Goal: Task Accomplishment & Management: Complete application form

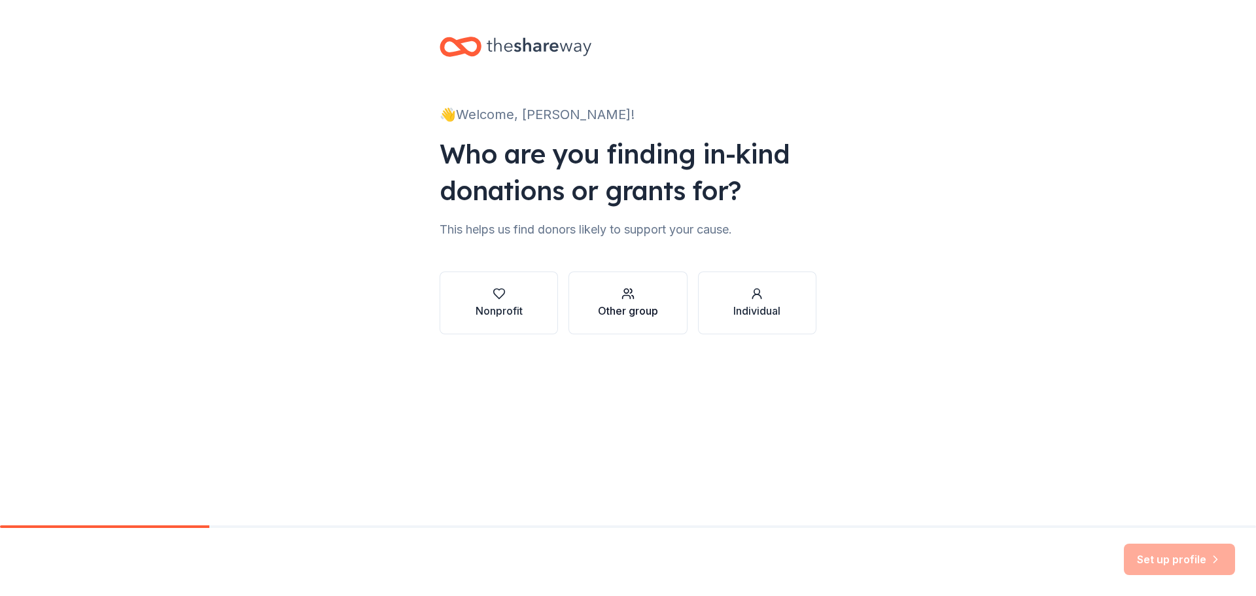
click at [639, 284] on button "Other group" at bounding box center [628, 303] width 118 height 63
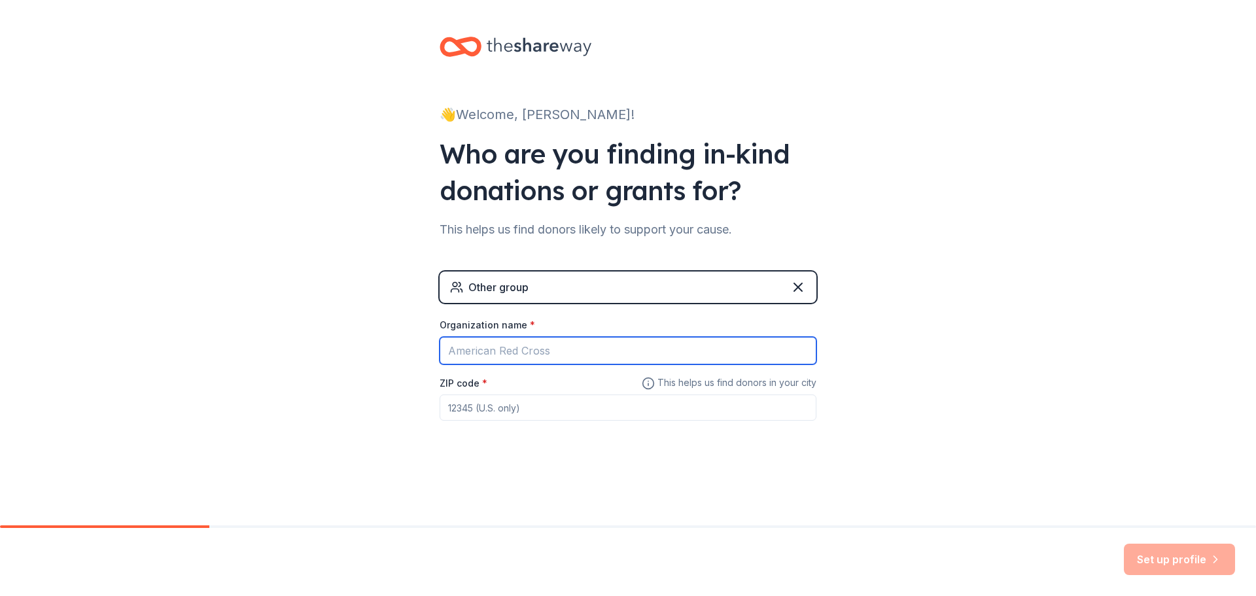
click at [540, 353] on input "Organization name *" at bounding box center [628, 350] width 377 height 27
type input "Aspire"
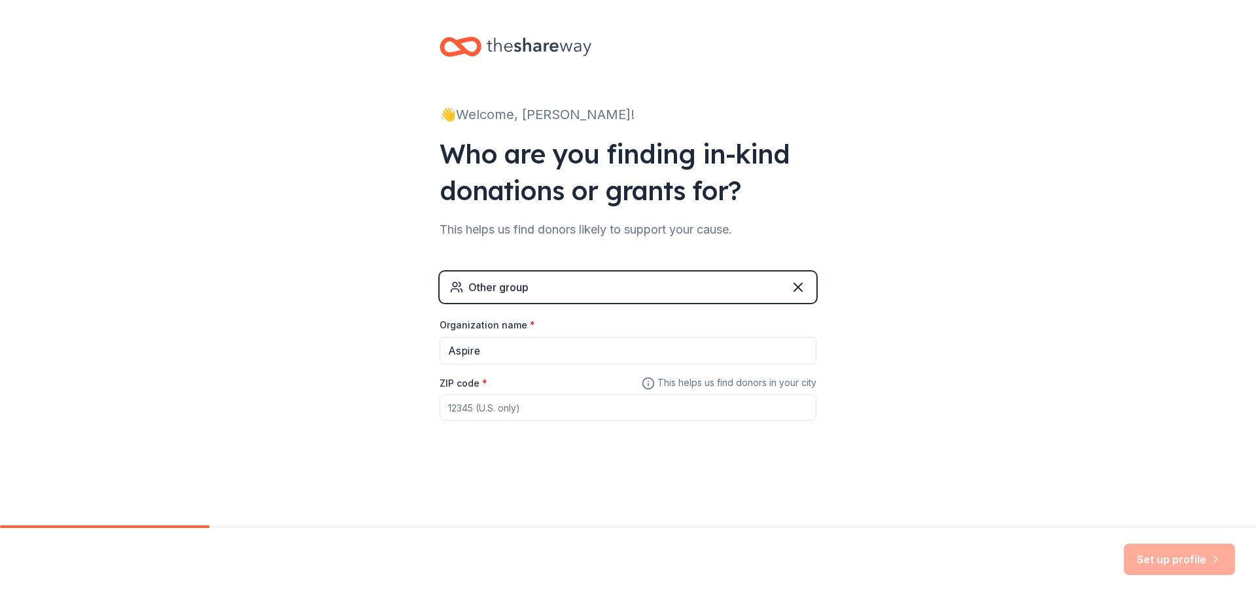
click at [544, 410] on input "ZIP code *" at bounding box center [628, 408] width 377 height 26
type input "43125"
click at [1153, 569] on button "Set up profile" at bounding box center [1179, 559] width 111 height 31
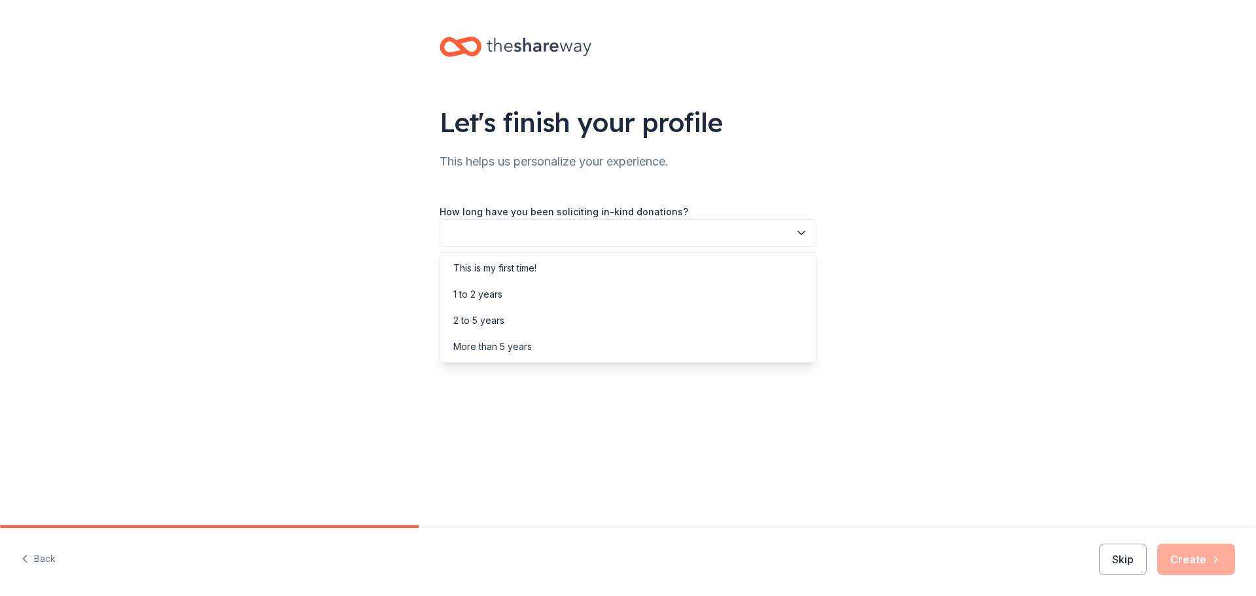
click at [614, 235] on button "button" at bounding box center [628, 232] width 377 height 27
click at [551, 272] on div "This is my first time!" at bounding box center [628, 268] width 370 height 26
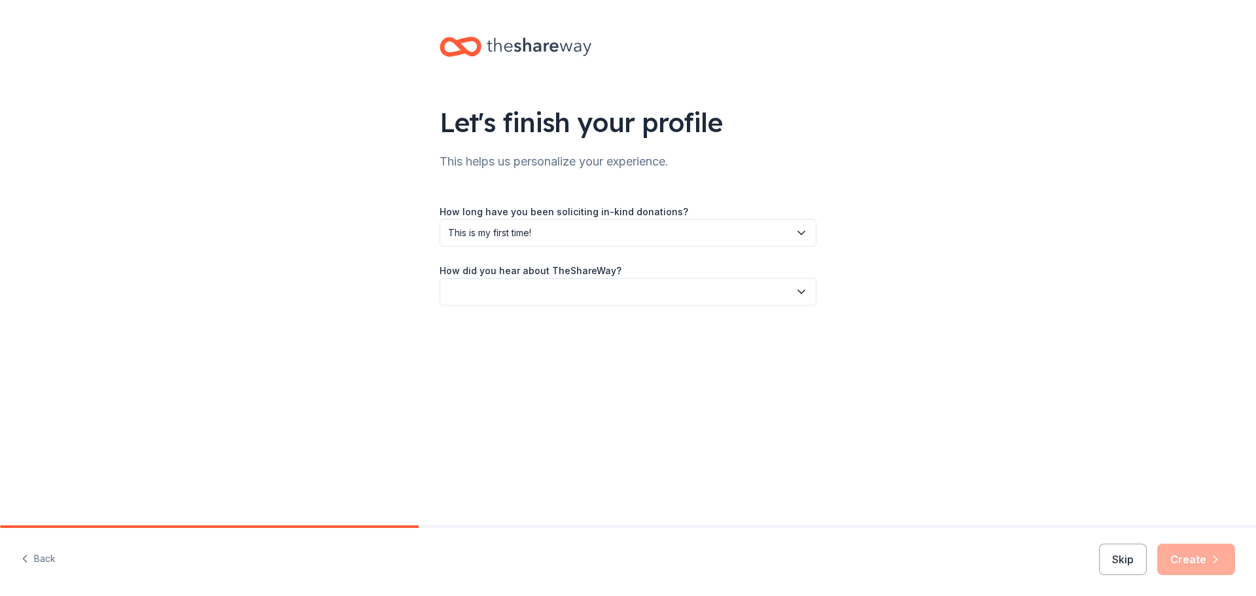
click at [681, 294] on button "button" at bounding box center [628, 291] width 377 height 27
click at [572, 345] on div "Online search" at bounding box center [628, 353] width 370 height 26
click at [1201, 557] on button "Create" at bounding box center [1196, 559] width 78 height 31
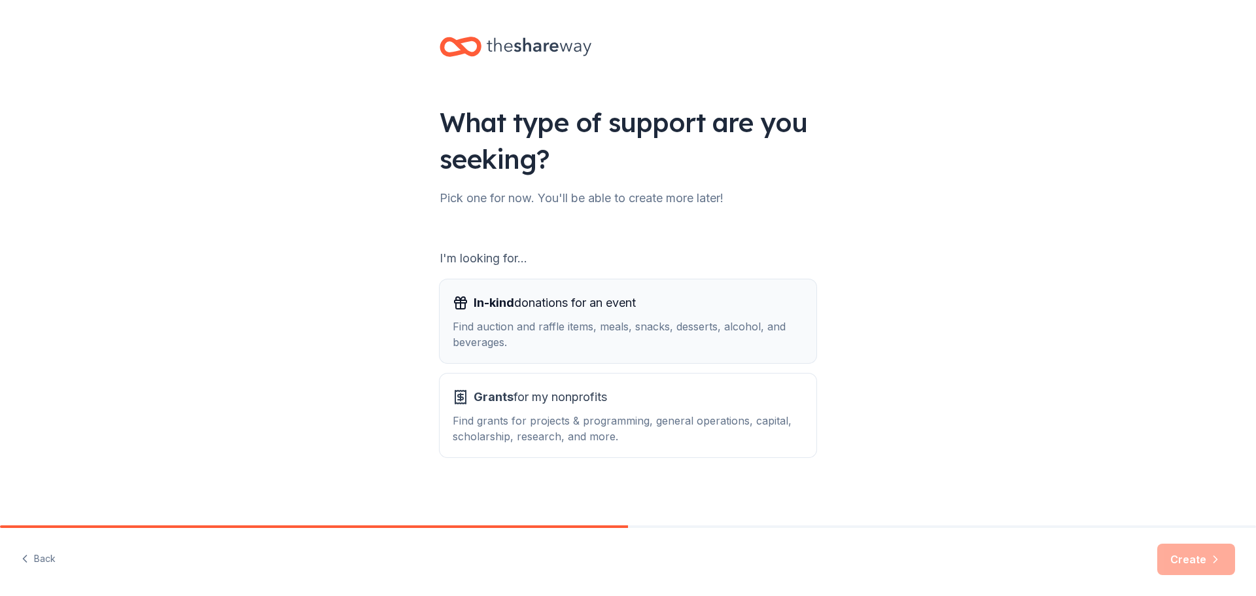
click at [599, 313] on span "In-kind donations for an event" at bounding box center [555, 302] width 162 height 21
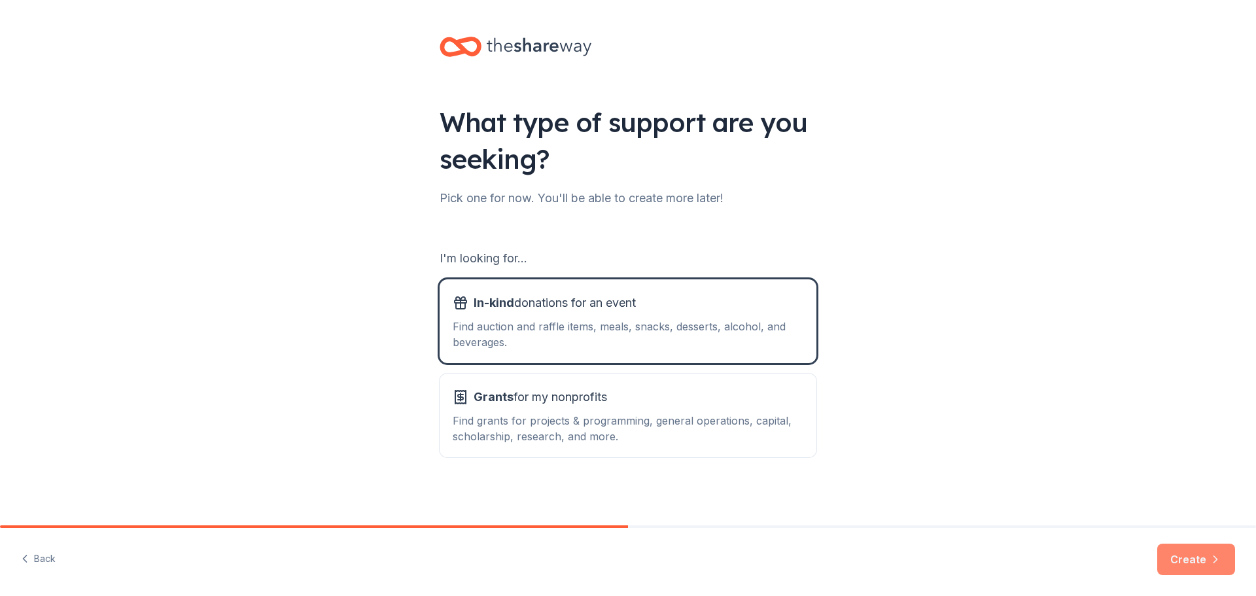
click at [1199, 555] on button "Create" at bounding box center [1196, 559] width 78 height 31
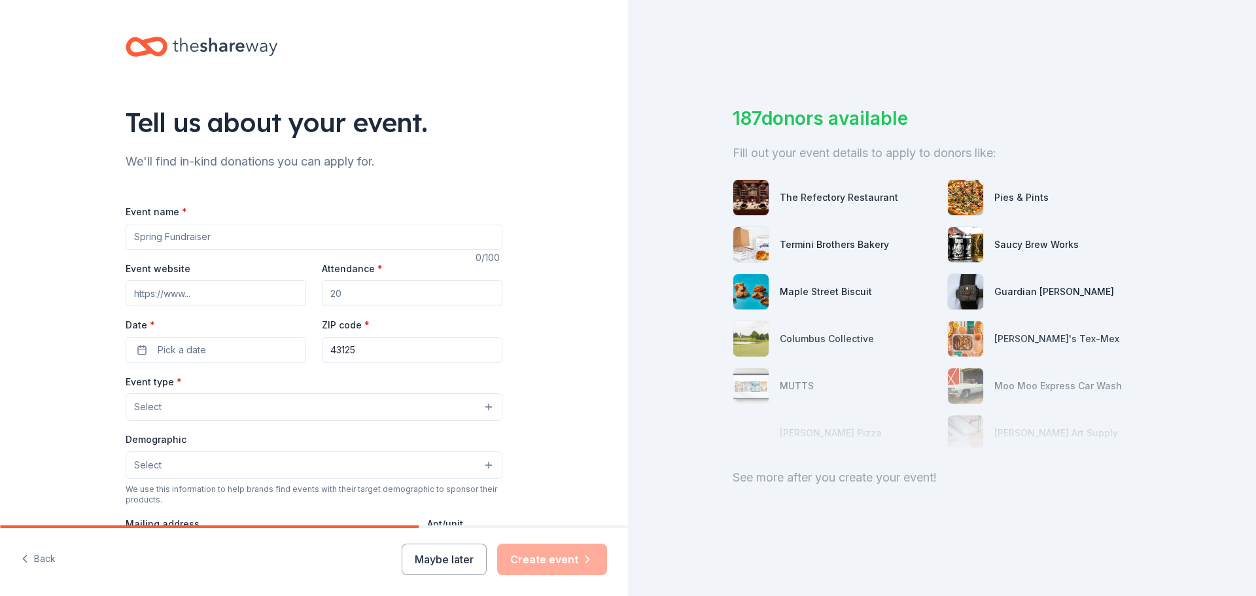
click at [240, 237] on input "Event name *" at bounding box center [314, 237] width 377 height 26
type input "Christmas Party for Aspire Teachers"
drag, startPoint x: 336, startPoint y: 294, endPoint x: 321, endPoint y: 297, distance: 14.8
click at [322, 297] on input "Attendance *" at bounding box center [412, 293] width 181 height 26
drag, startPoint x: 327, startPoint y: 294, endPoint x: 342, endPoint y: 291, distance: 15.6
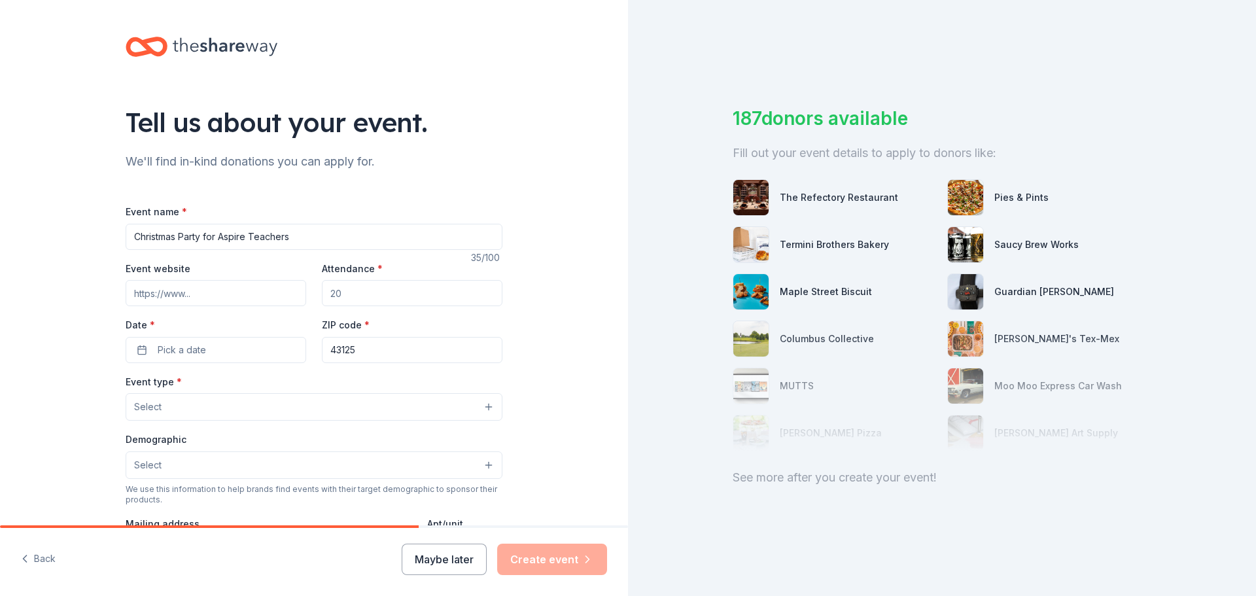
click at [342, 291] on input "Attendance *" at bounding box center [412, 293] width 181 height 26
type input "25"
click at [220, 355] on button "Pick a date" at bounding box center [216, 350] width 181 height 26
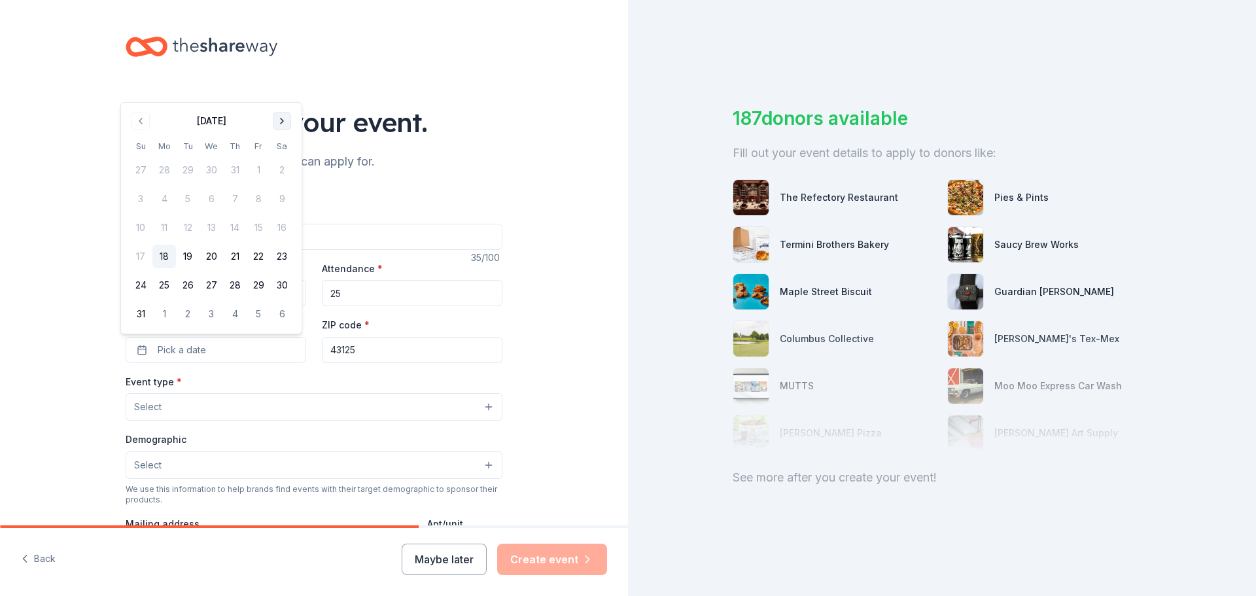
click at [280, 127] on button "Go to next month" at bounding box center [282, 121] width 18 height 18
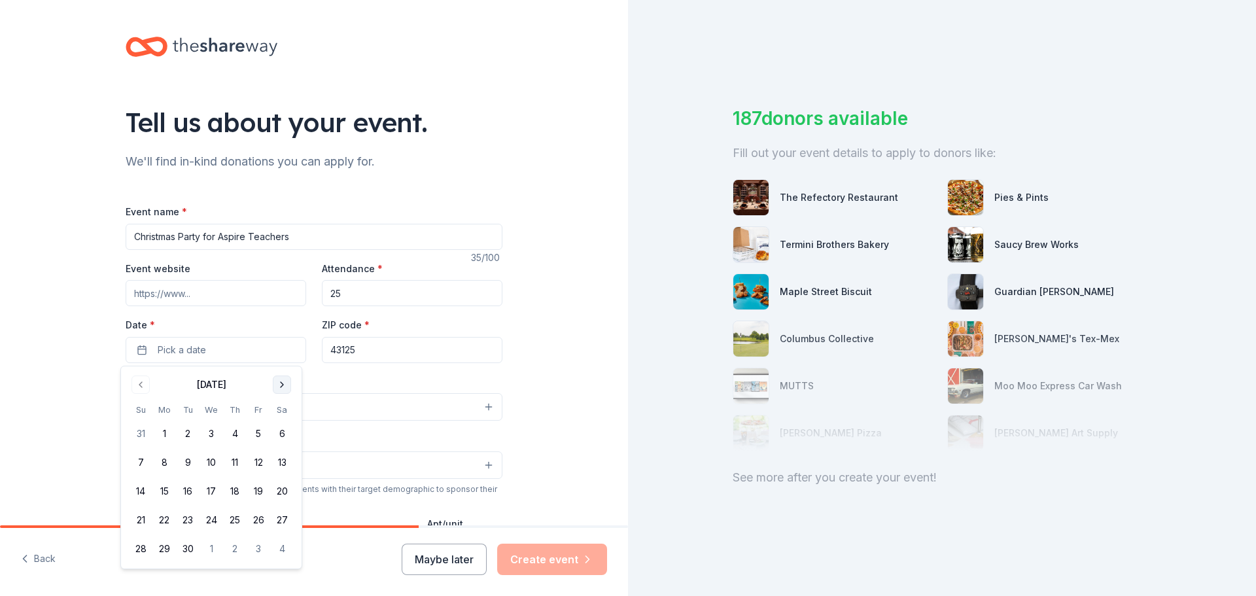
click at [279, 387] on button "Go to next month" at bounding box center [282, 385] width 18 height 18
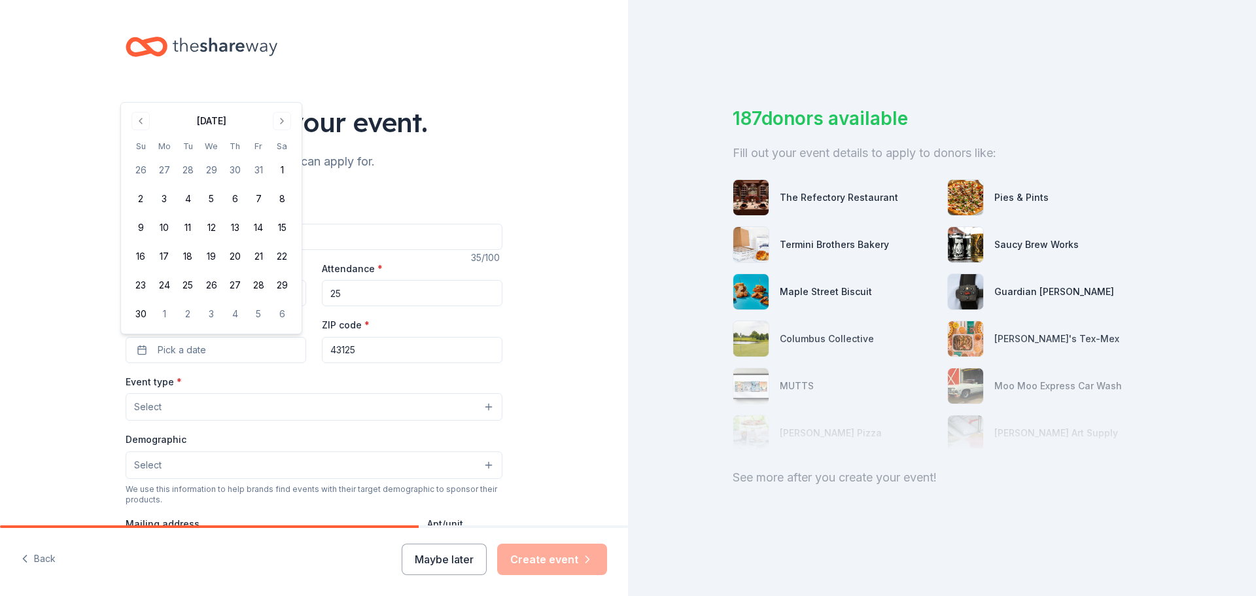
click at [272, 121] on div "[DATE]" at bounding box center [211, 120] width 165 height 18
click at [279, 122] on button "Go to next month" at bounding box center [282, 121] width 18 height 18
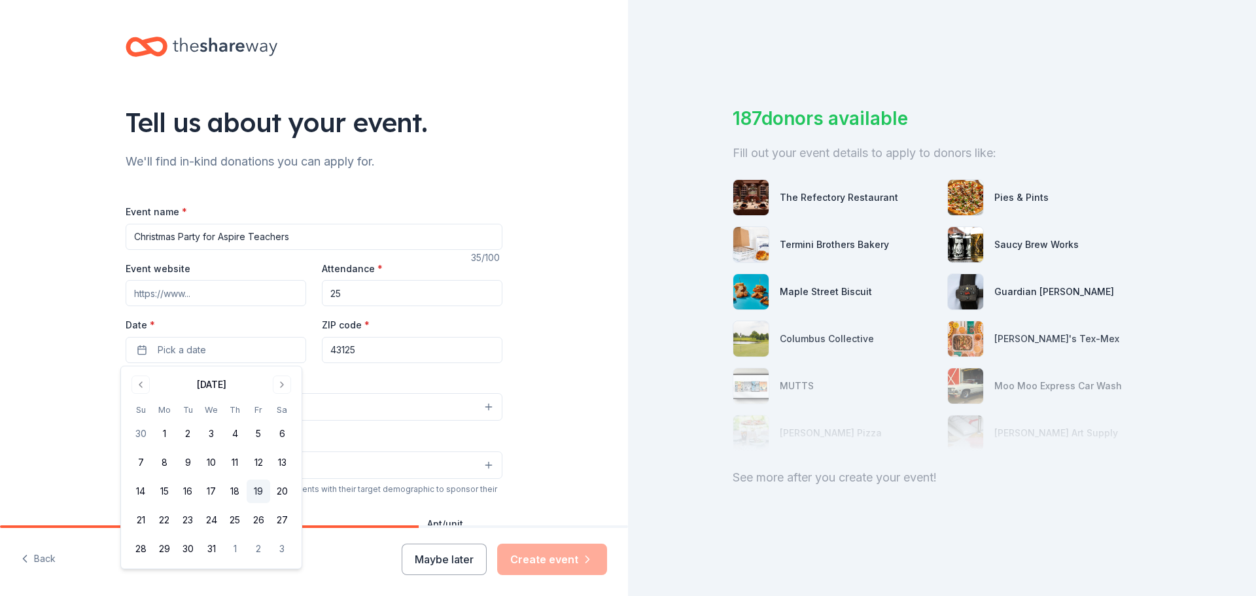
click at [258, 492] on button "19" at bounding box center [259, 492] width 24 height 24
click at [262, 295] on input "Event website" at bounding box center [216, 293] width 181 height 26
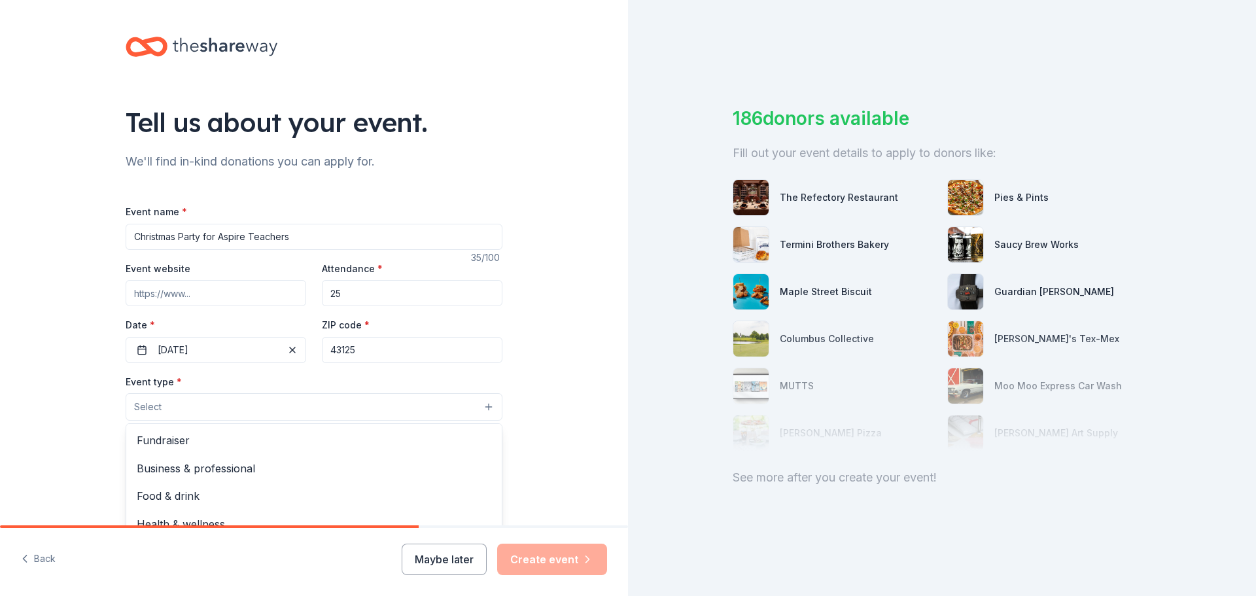
click at [279, 408] on button "Select" at bounding box center [314, 406] width 377 height 27
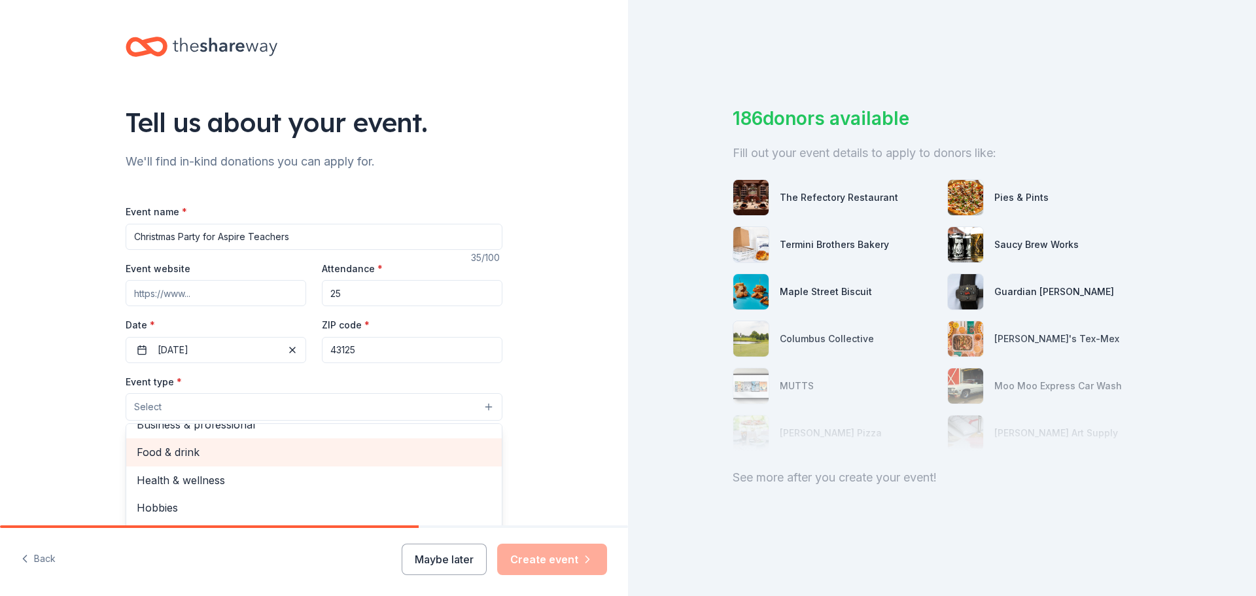
click at [248, 446] on span "Food & drink" at bounding box center [314, 452] width 355 height 17
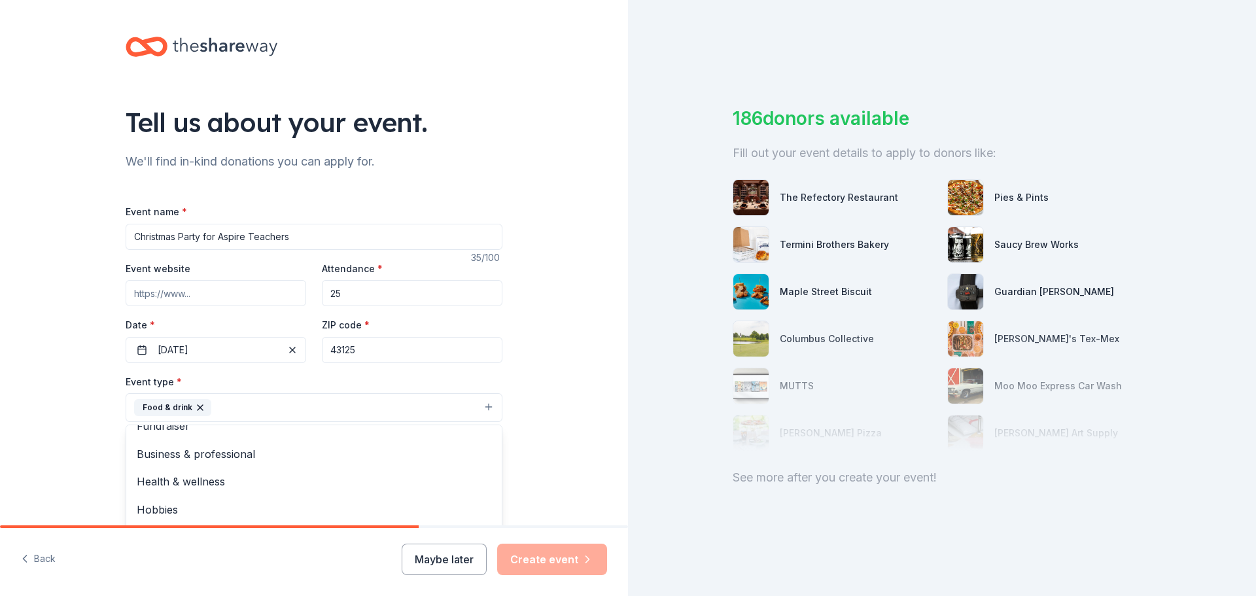
click at [68, 434] on div "Tell us about your event. We'll find in-kind donations you can apply for. Event…" at bounding box center [314, 436] width 628 height 872
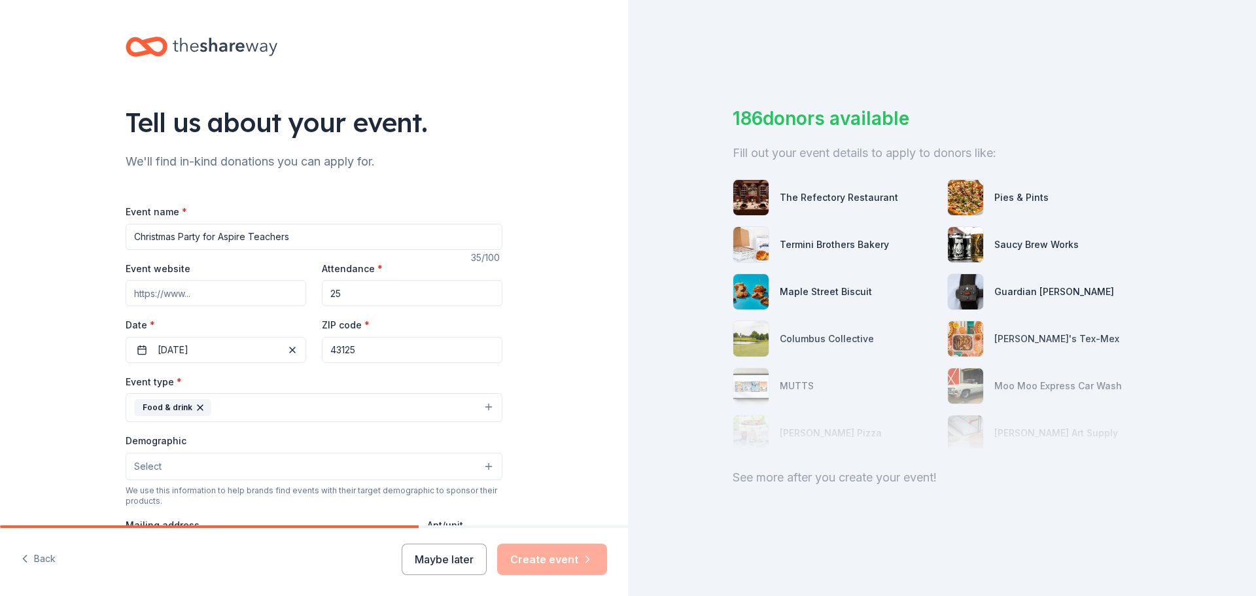
click at [201, 462] on button "Select" at bounding box center [314, 466] width 377 height 27
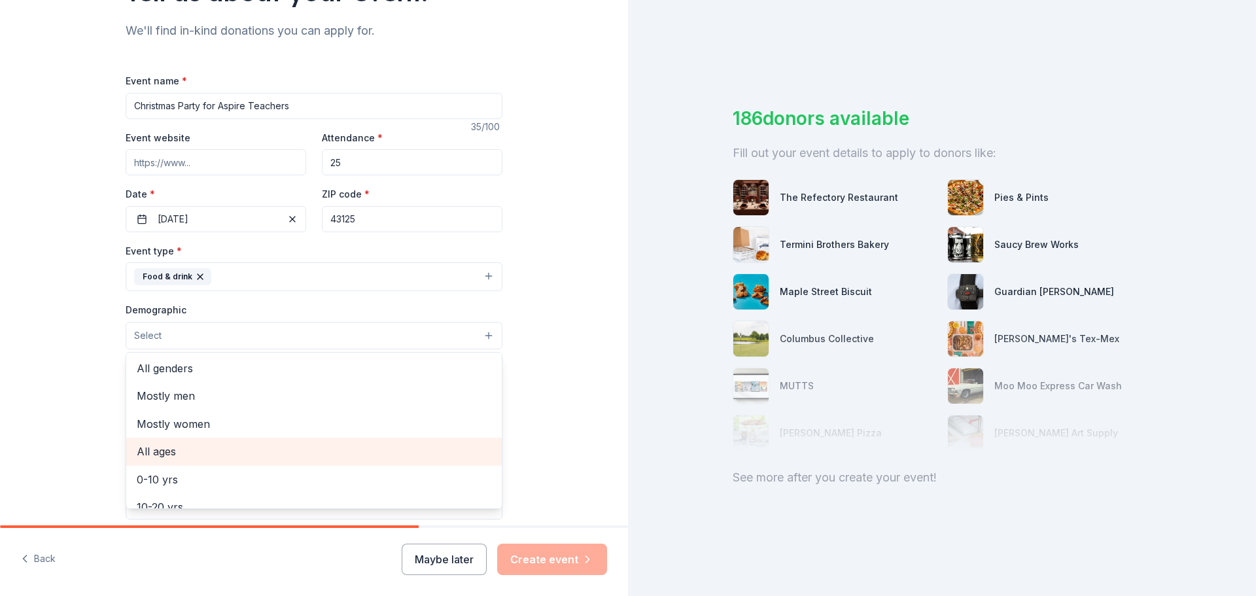
scroll to position [0, 0]
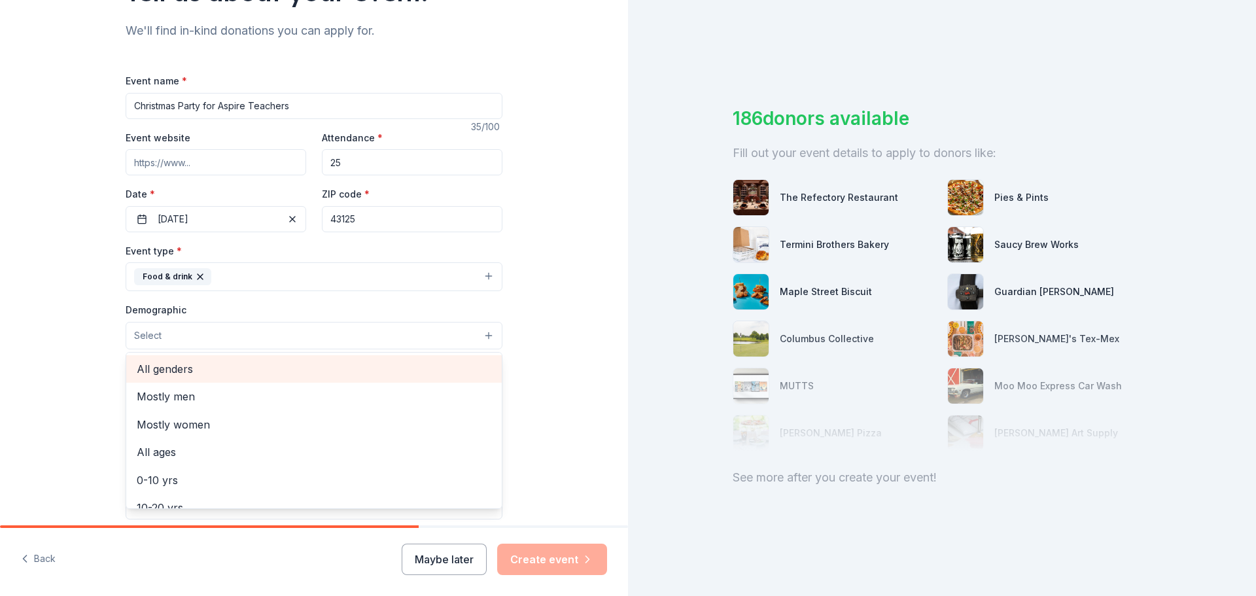
click at [185, 372] on span "All genders" at bounding box center [314, 369] width 355 height 17
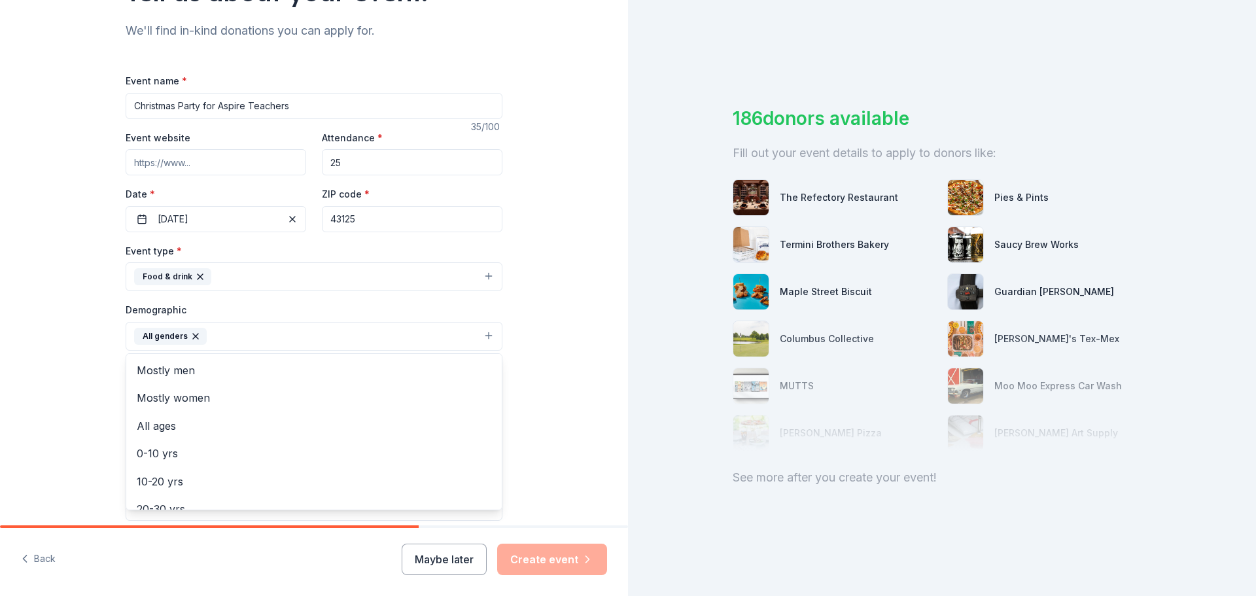
click at [251, 333] on button "All genders" at bounding box center [314, 336] width 377 height 29
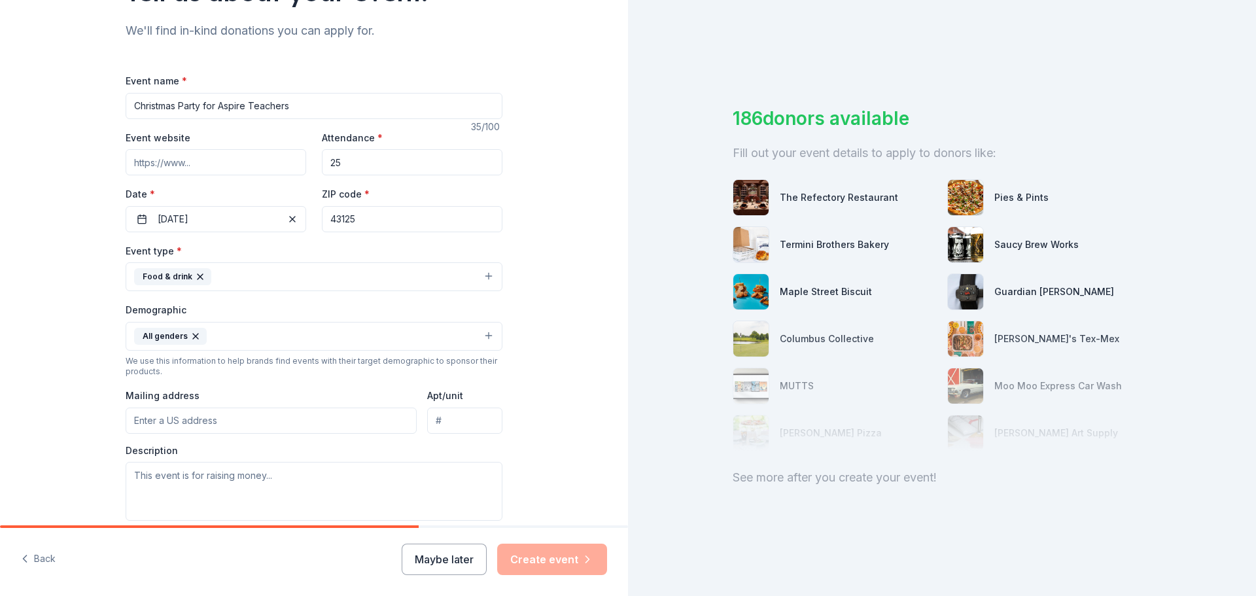
click at [268, 329] on button "All genders" at bounding box center [314, 336] width 377 height 29
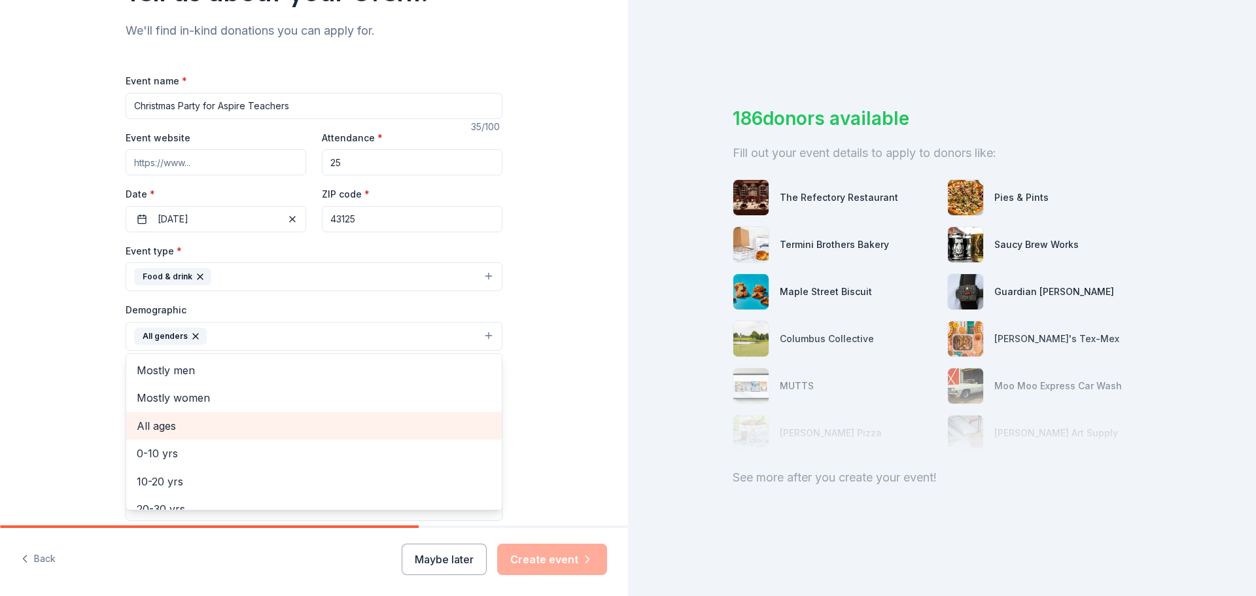
click at [243, 429] on span "All ages" at bounding box center [314, 425] width 355 height 17
click at [554, 389] on div "Tell us about your event. We'll find in-kind donations you can apply for. Event…" at bounding box center [314, 305] width 628 height 873
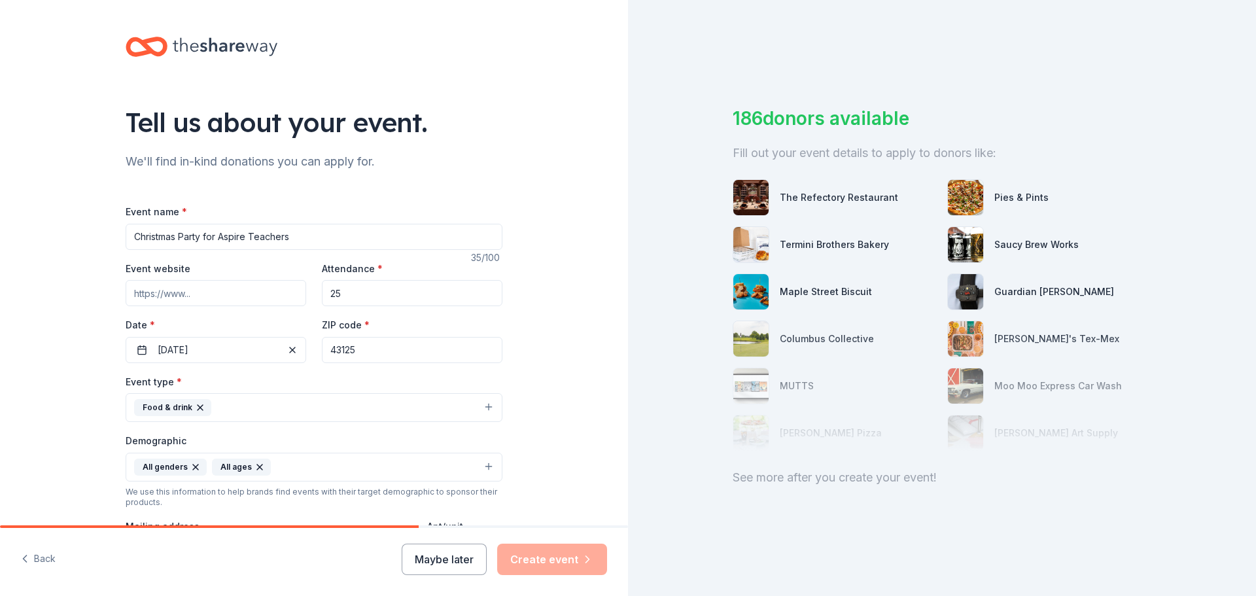
click at [289, 238] on input "Christmas Party for Aspire Teachers" at bounding box center [314, 237] width 377 height 26
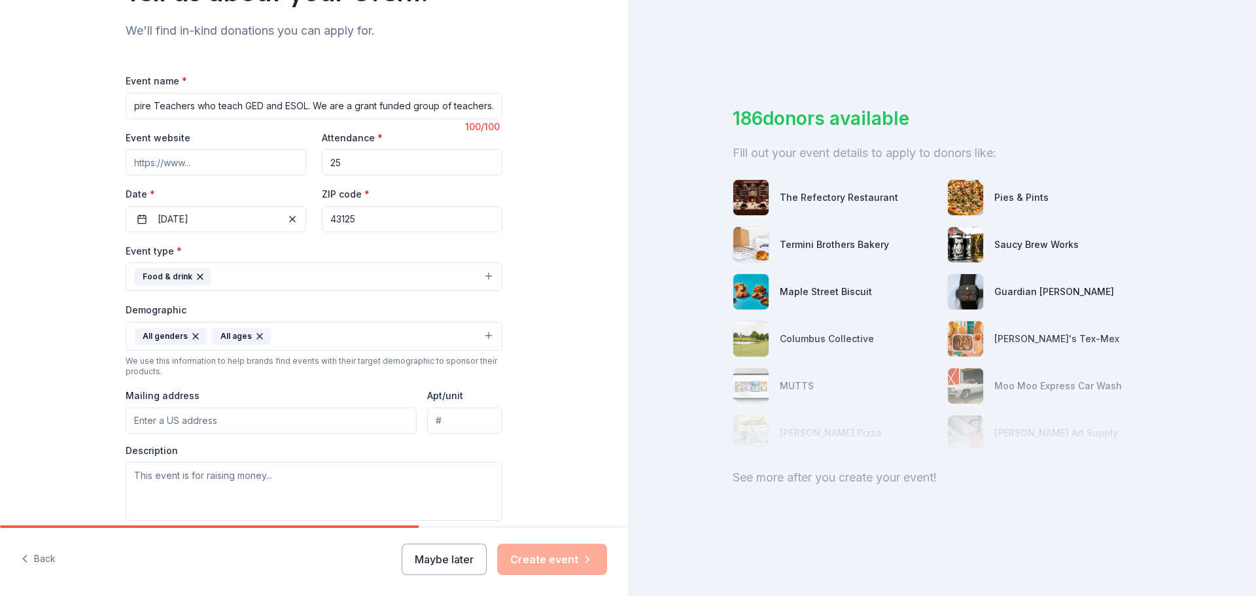
scroll to position [196, 0]
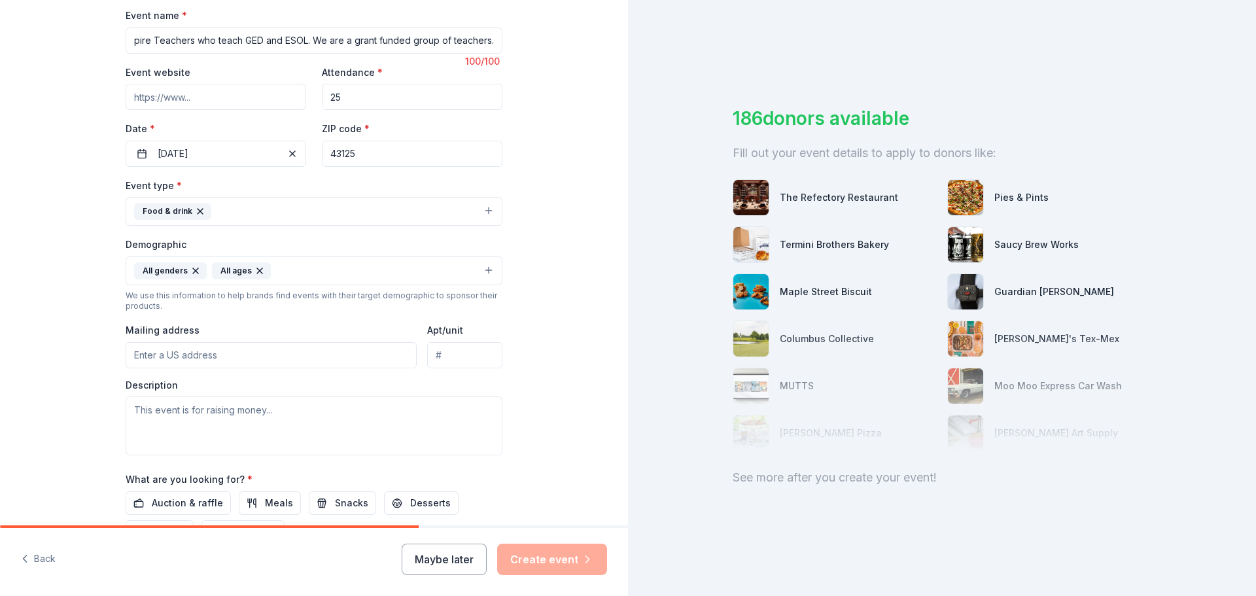
type input "Christmas Party for Aspire Teachers who teach GED and ESOL. We are a grant fund…"
click at [245, 360] on input "Mailing address" at bounding box center [271, 355] width 291 height 26
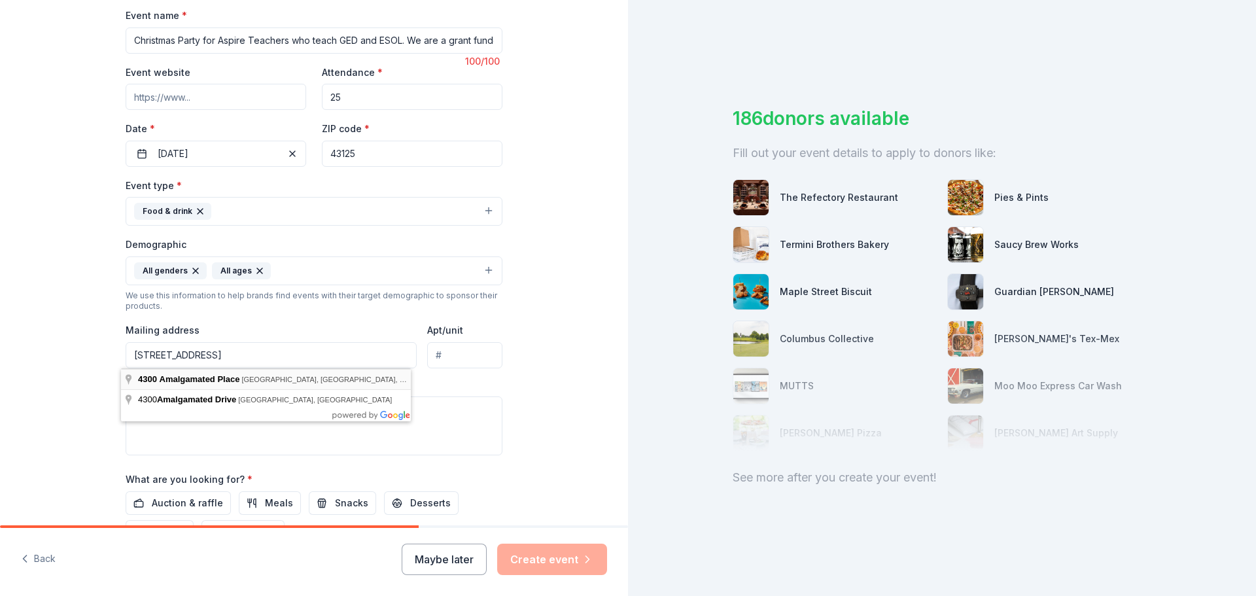
type input "[STREET_ADDRESS]"
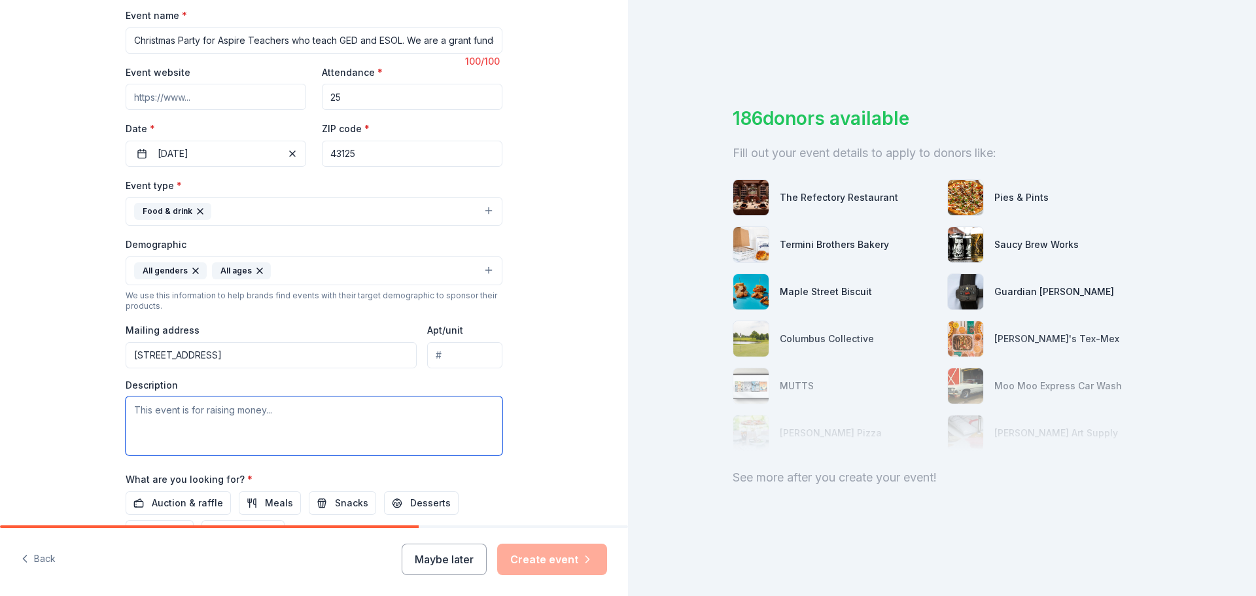
click at [240, 418] on textarea at bounding box center [314, 425] width 377 height 59
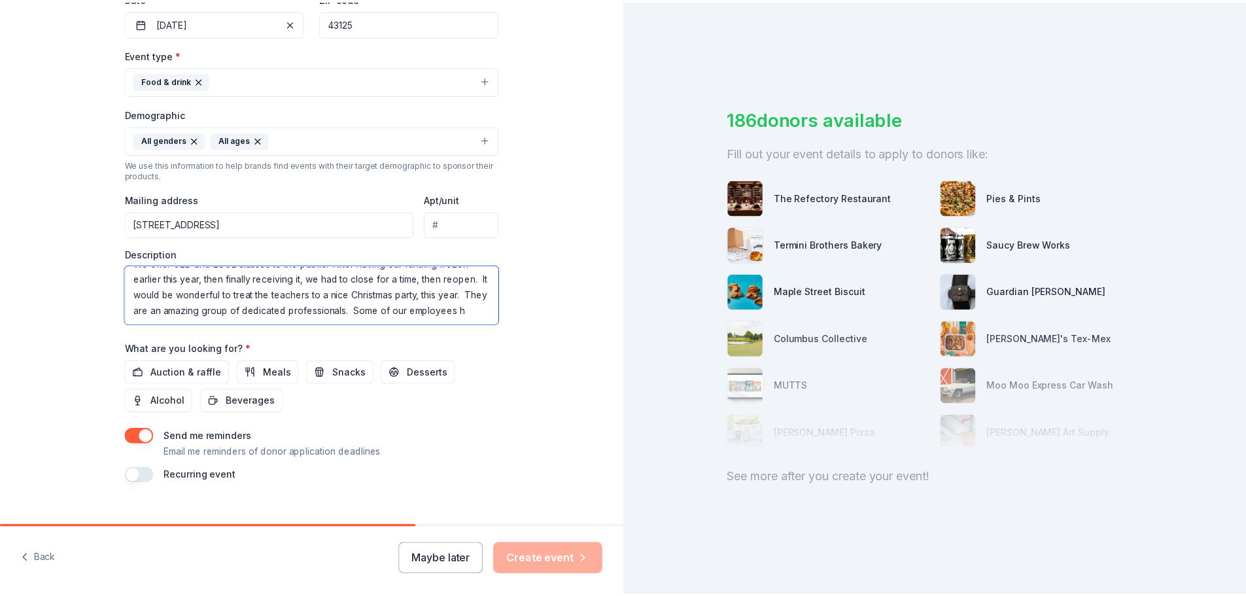
scroll to position [40, 0]
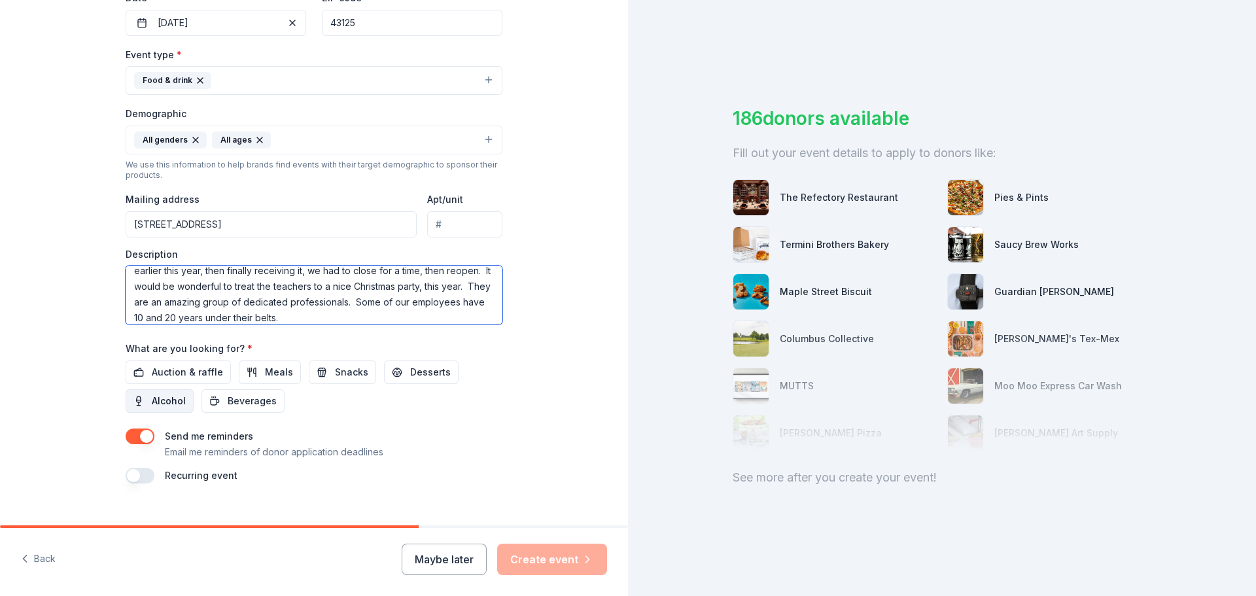
type textarea "We are a grant funded group of teachers serving the [GEOGRAPHIC_DATA] region. W…"
click at [171, 405] on span "Alcohol" at bounding box center [169, 401] width 34 height 16
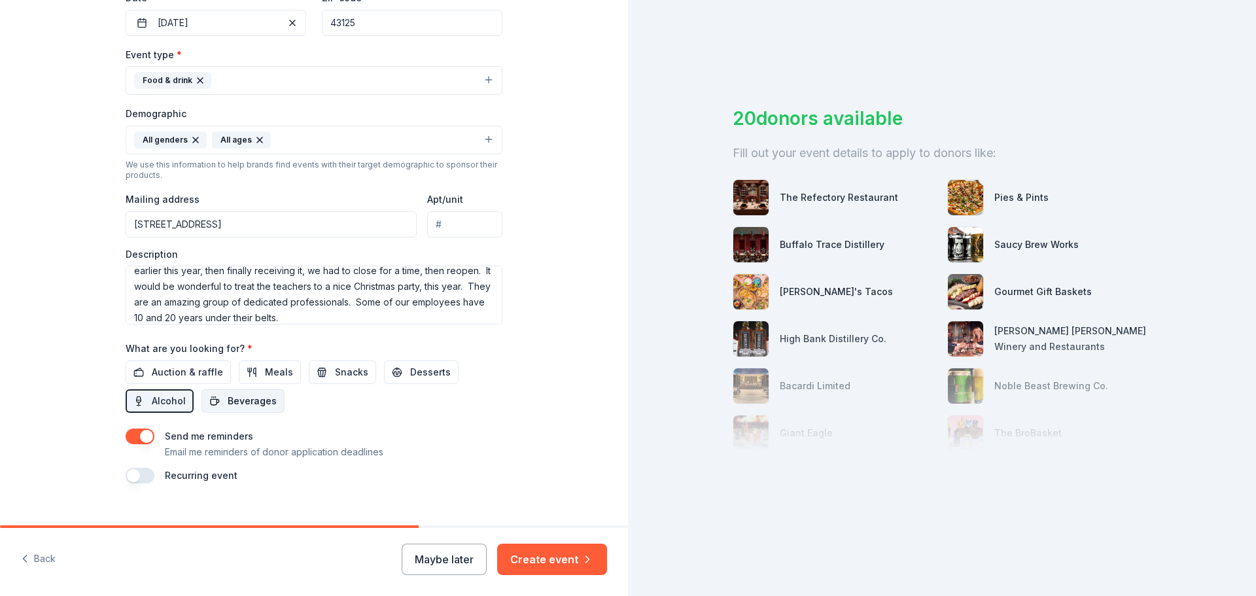
click at [228, 399] on span "Beverages" at bounding box center [252, 401] width 49 height 16
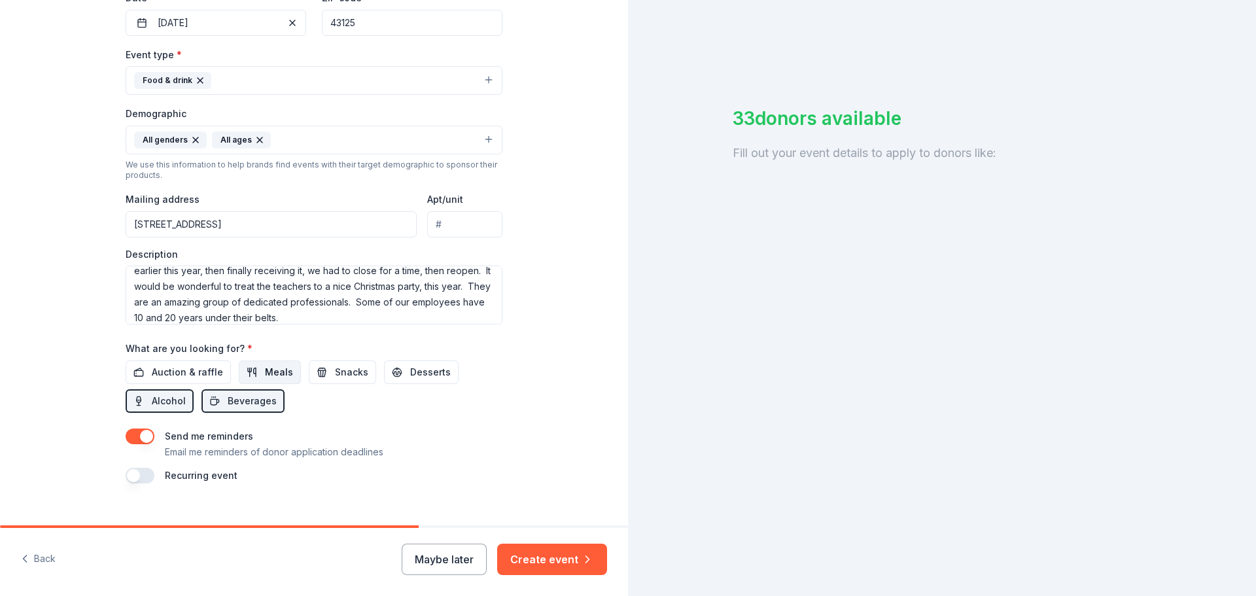
click at [241, 371] on button "Meals" at bounding box center [270, 373] width 62 height 24
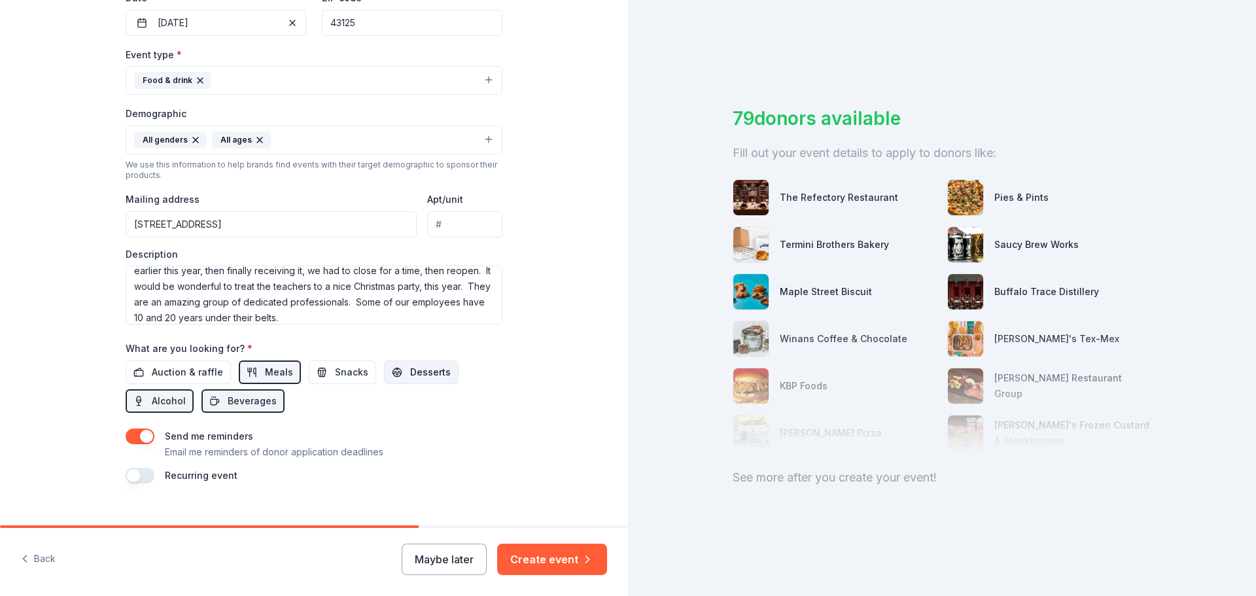
click at [410, 374] on span "Desserts" at bounding box center [430, 372] width 41 height 16
click at [154, 378] on span "Auction & raffle" at bounding box center [187, 372] width 71 height 16
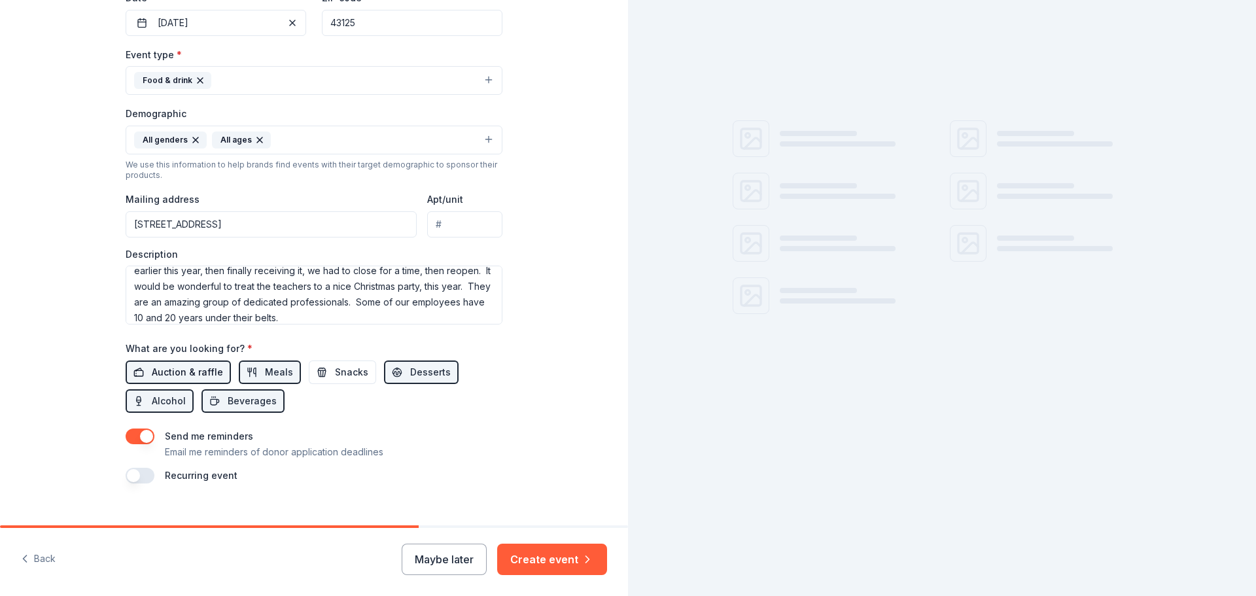
click at [154, 378] on span "Auction & raffle" at bounding box center [187, 372] width 71 height 16
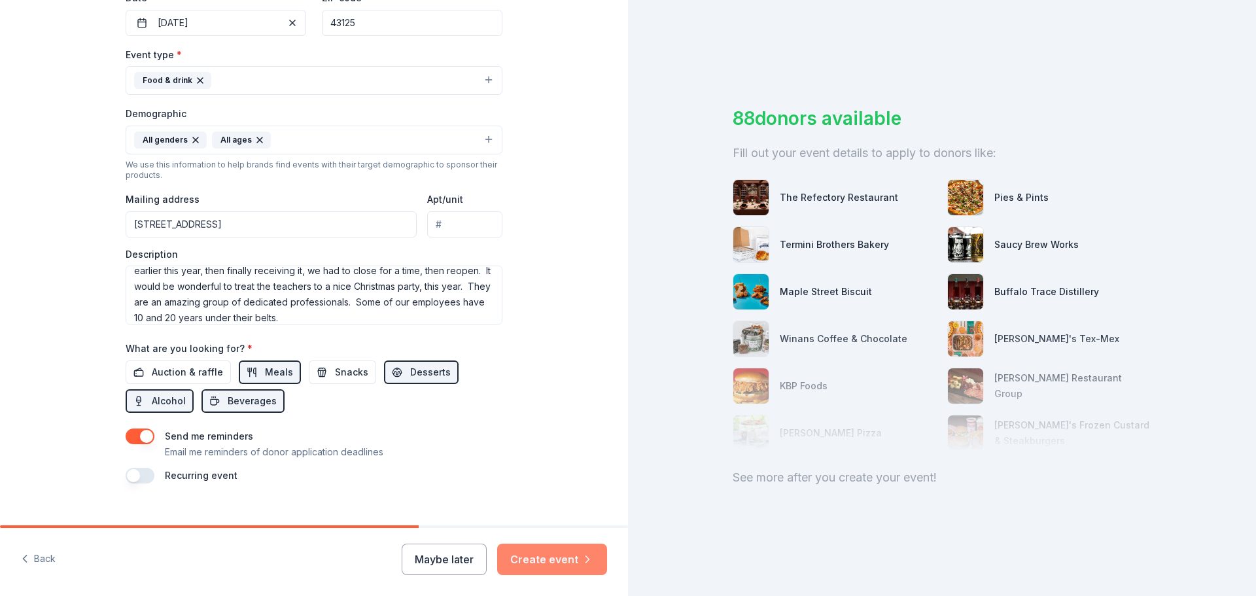
click at [534, 556] on button "Create event" at bounding box center [552, 559] width 110 height 31
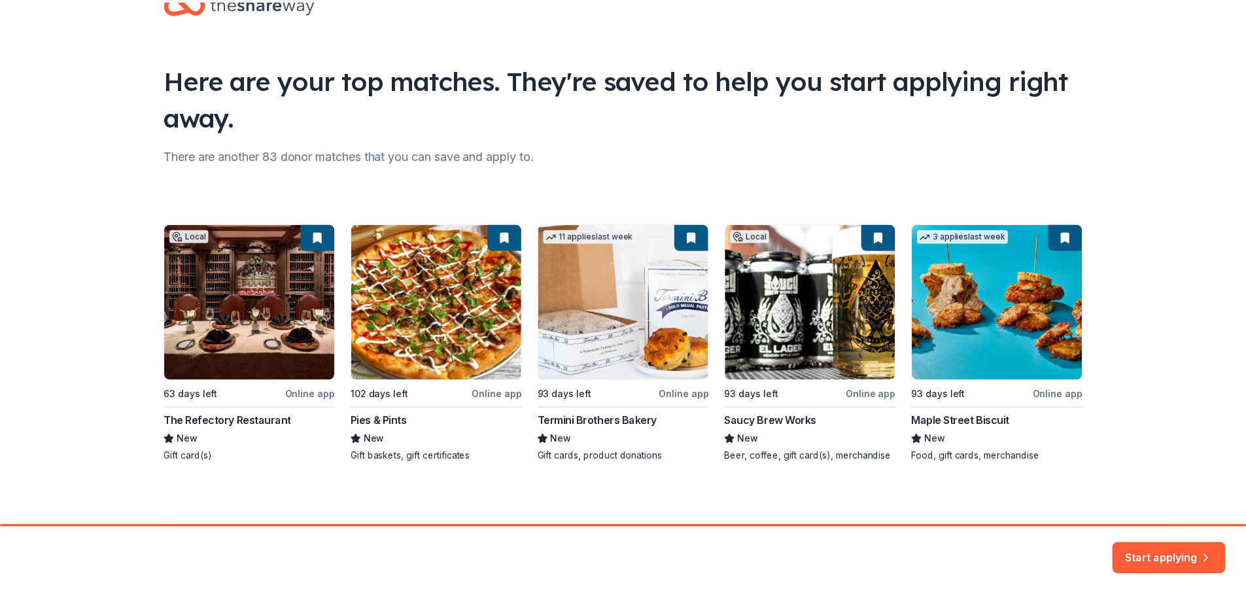
scroll to position [43, 0]
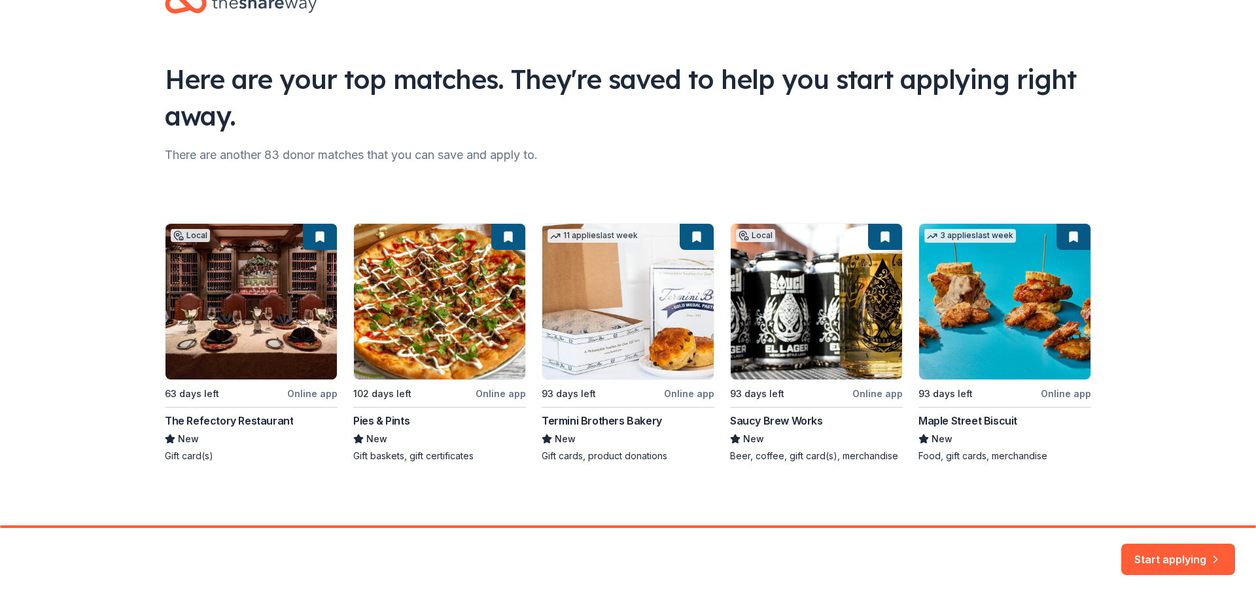
click at [277, 300] on div "Local 63 days left Online app The Refectory Restaurant New Gift card(s) 102 day…" at bounding box center [628, 342] width 926 height 239
click at [298, 396] on div "Local 63 days left Online app The Refectory Restaurant New Gift card(s) 102 day…" at bounding box center [628, 342] width 926 height 239
click at [200, 418] on div "Local 63 days left Online app The Refectory Restaurant New Gift card(s) 102 day…" at bounding box center [628, 342] width 926 height 239
click at [1198, 545] on button "Start applying" at bounding box center [1178, 551] width 114 height 31
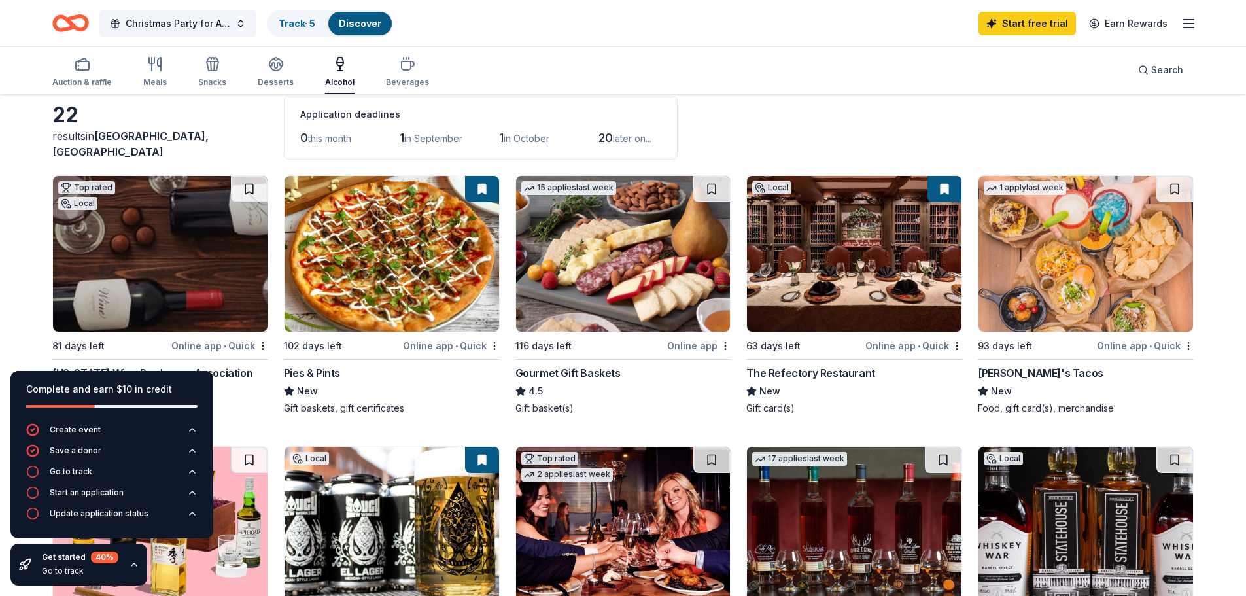
scroll to position [131, 0]
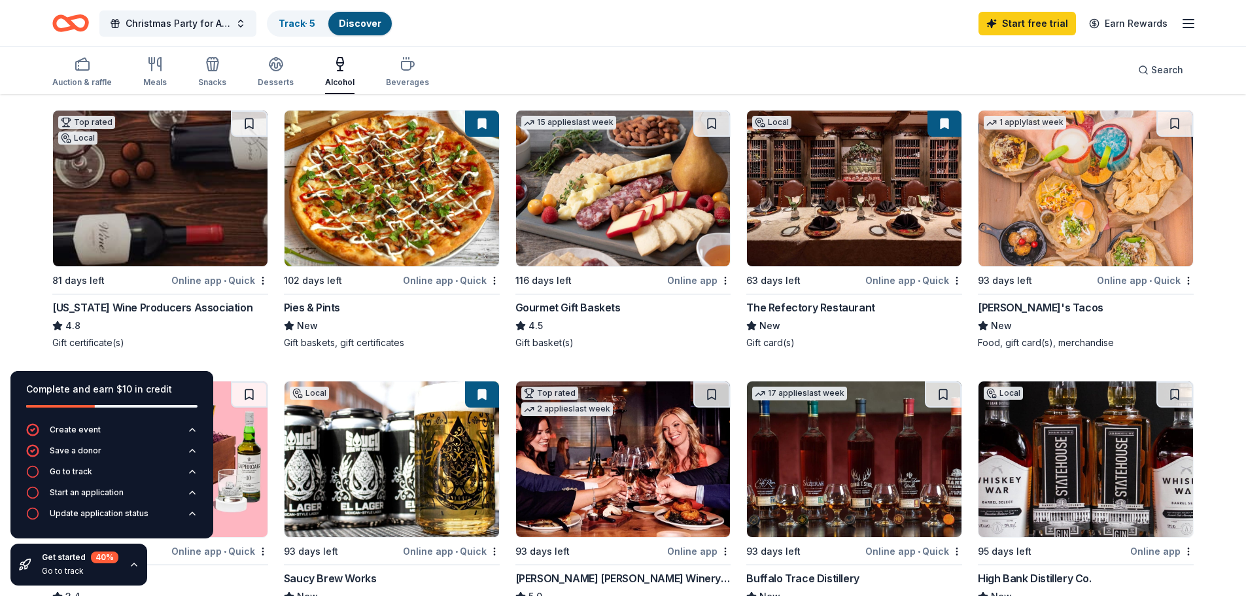
click at [841, 253] on img at bounding box center [854, 189] width 215 height 156
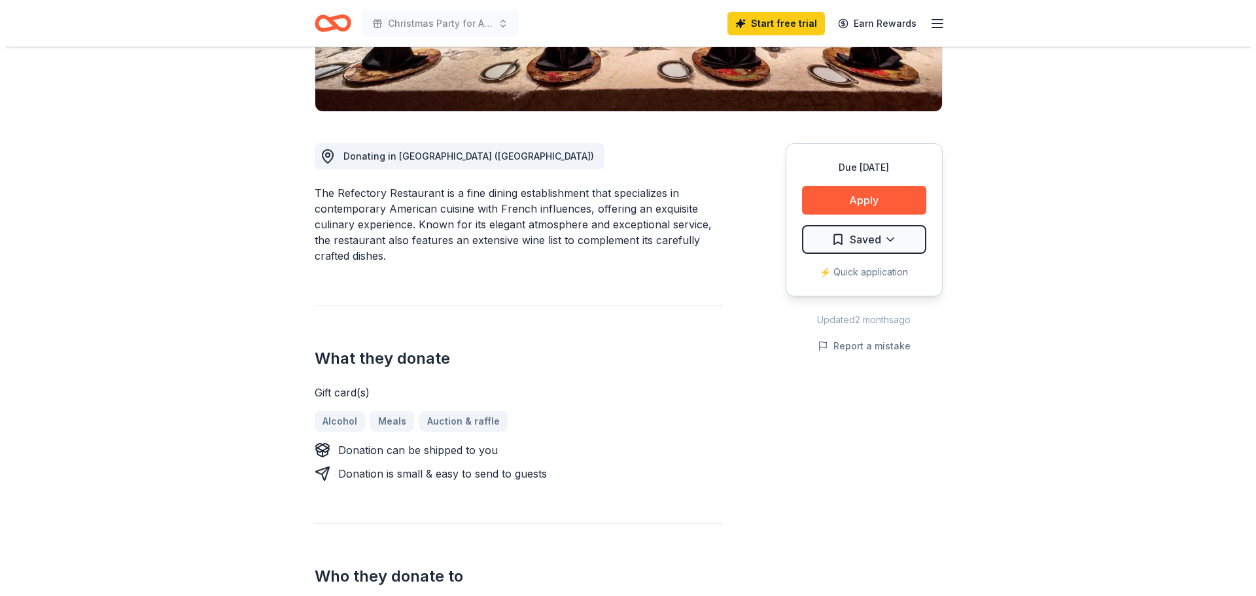
scroll to position [262, 0]
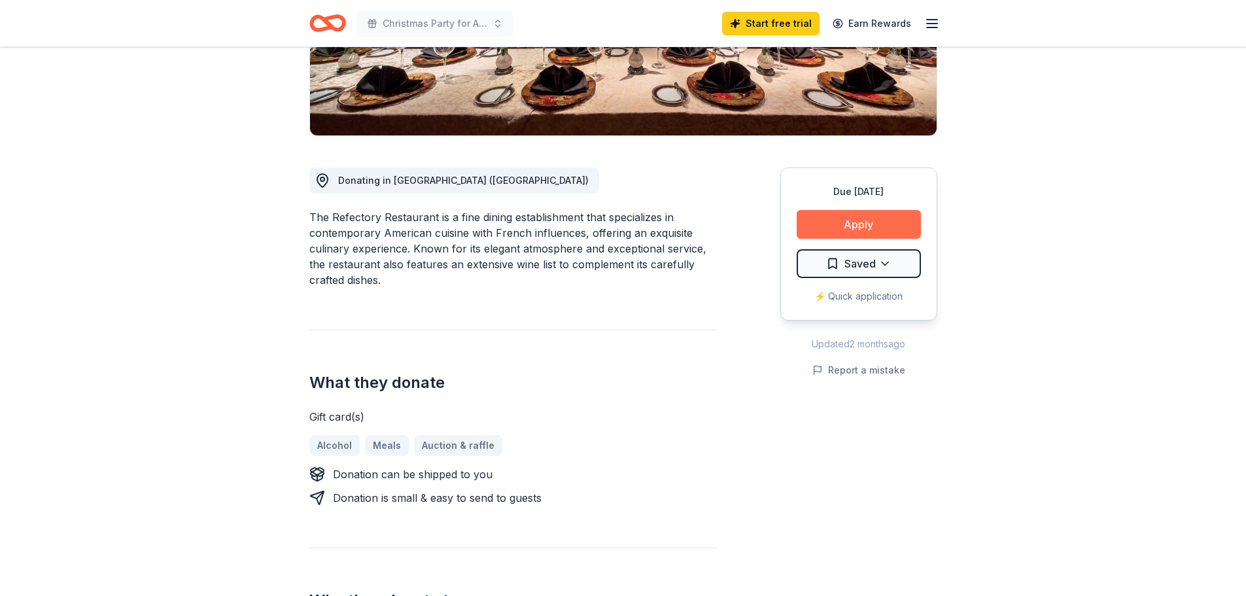
click at [885, 228] on button "Apply" at bounding box center [859, 224] width 124 height 29
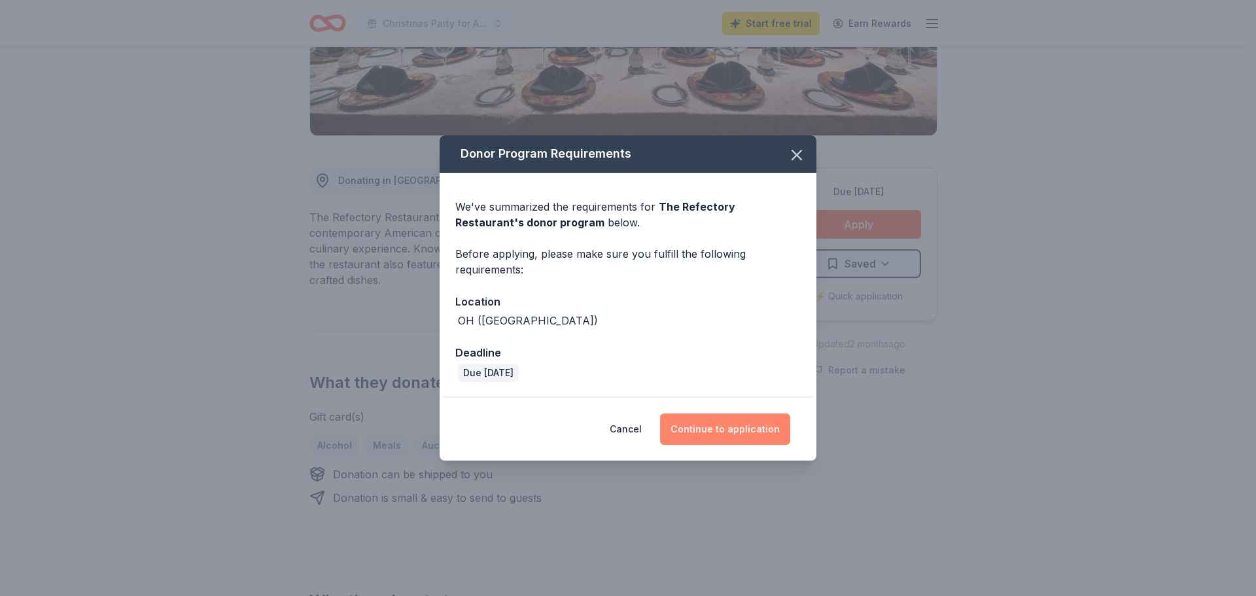
click at [718, 423] on button "Continue to application" at bounding box center [725, 429] width 130 height 31
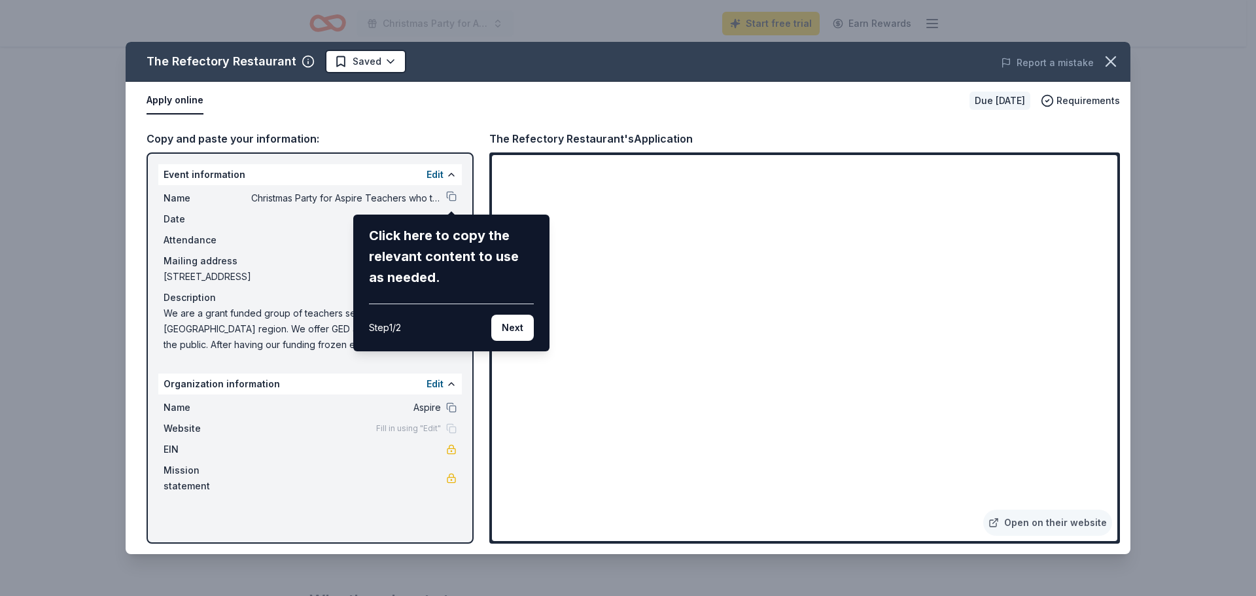
click at [655, 482] on div "The Refectory Restaurant Saved Report a mistake Apply online Due in 63 days Req…" at bounding box center [628, 298] width 1005 height 512
click at [520, 326] on button "Next" at bounding box center [512, 328] width 43 height 26
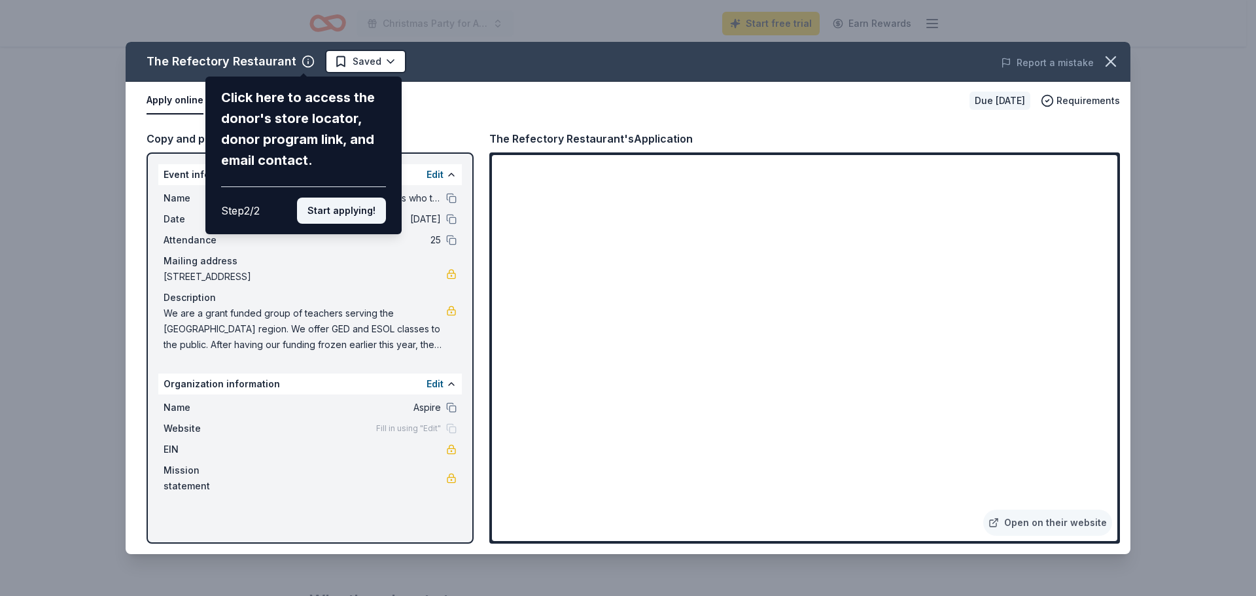
click at [361, 209] on button "Start applying!" at bounding box center [341, 211] width 89 height 26
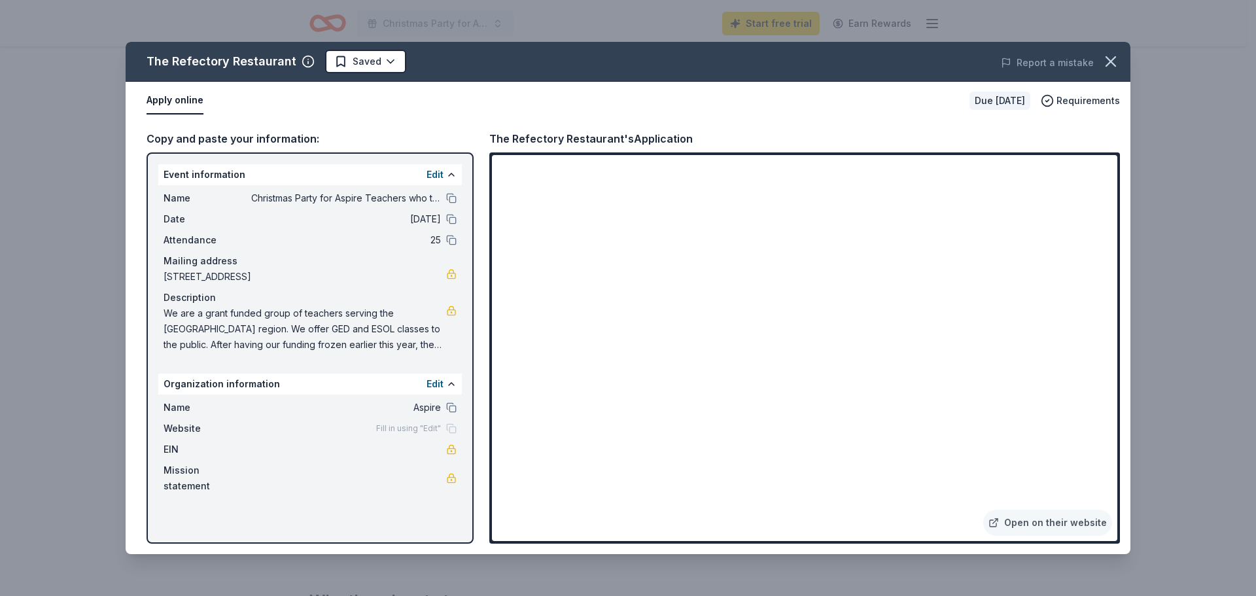
drag, startPoint x: 162, startPoint y: 314, endPoint x: 257, endPoint y: 314, distance: 95.5
click at [256, 314] on div "Name Christmas Party for Aspire Teachers who teach GED and ESOL. We are a grant…" at bounding box center [310, 271] width 304 height 173
drag, startPoint x: 328, startPoint y: 306, endPoint x: 419, endPoint y: 343, distance: 98.0
click at [418, 351] on span "We are a grant funded group of teachers serving the [GEOGRAPHIC_DATA] region. W…" at bounding box center [305, 329] width 283 height 47
click at [436, 173] on button "Edit" at bounding box center [435, 175] width 17 height 16
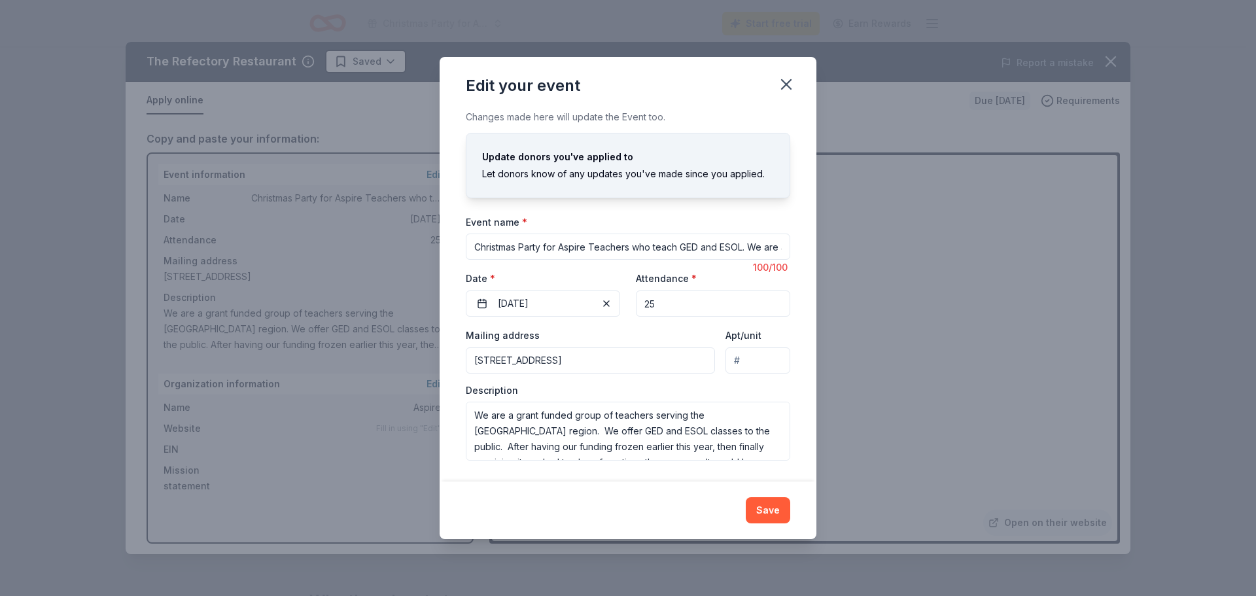
scroll to position [63, 0]
drag, startPoint x: 649, startPoint y: 417, endPoint x: 692, endPoint y: 417, distance: 42.5
click at [692, 417] on textarea "We are a grant funded group of teachers serving the [GEOGRAPHIC_DATA] region. W…" at bounding box center [628, 431] width 325 height 59
type textarea "We are a grant funded group of teachers serving the Southern Columbus region. W…"
click at [764, 506] on button "Save" at bounding box center [768, 510] width 44 height 26
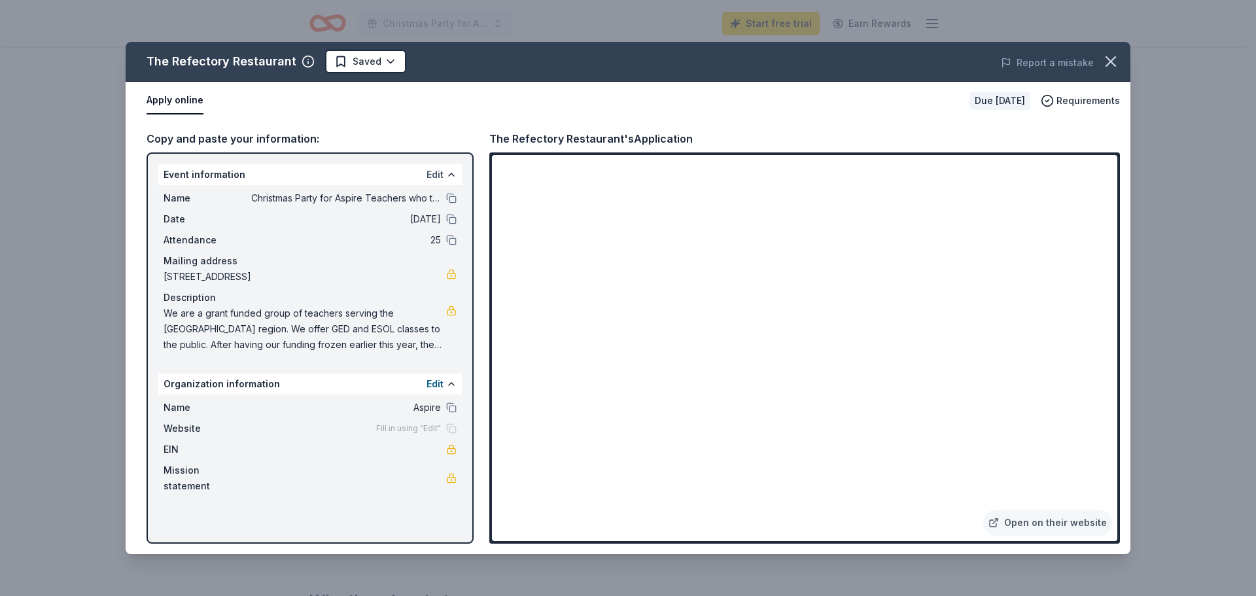
click at [434, 171] on button "Edit" at bounding box center [435, 175] width 17 height 16
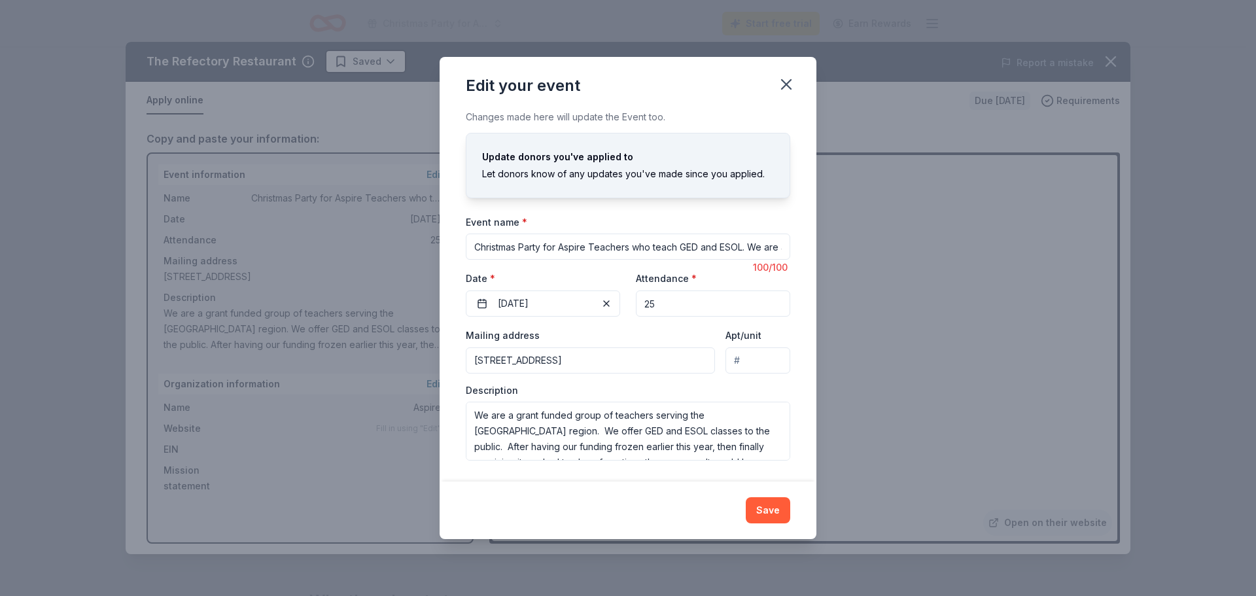
drag, startPoint x: 518, startPoint y: 247, endPoint x: 469, endPoint y: 247, distance: 48.4
click at [469, 247] on input "Christmas Party for Aspire Teachers who teach GED and ESOL. We are a grant fund…" at bounding box center [628, 247] width 325 height 26
type input "Holiday Party for Aspire Teachers who teach GED and ESOL. We are a grant funded…"
click at [769, 510] on button "Save" at bounding box center [768, 510] width 44 height 26
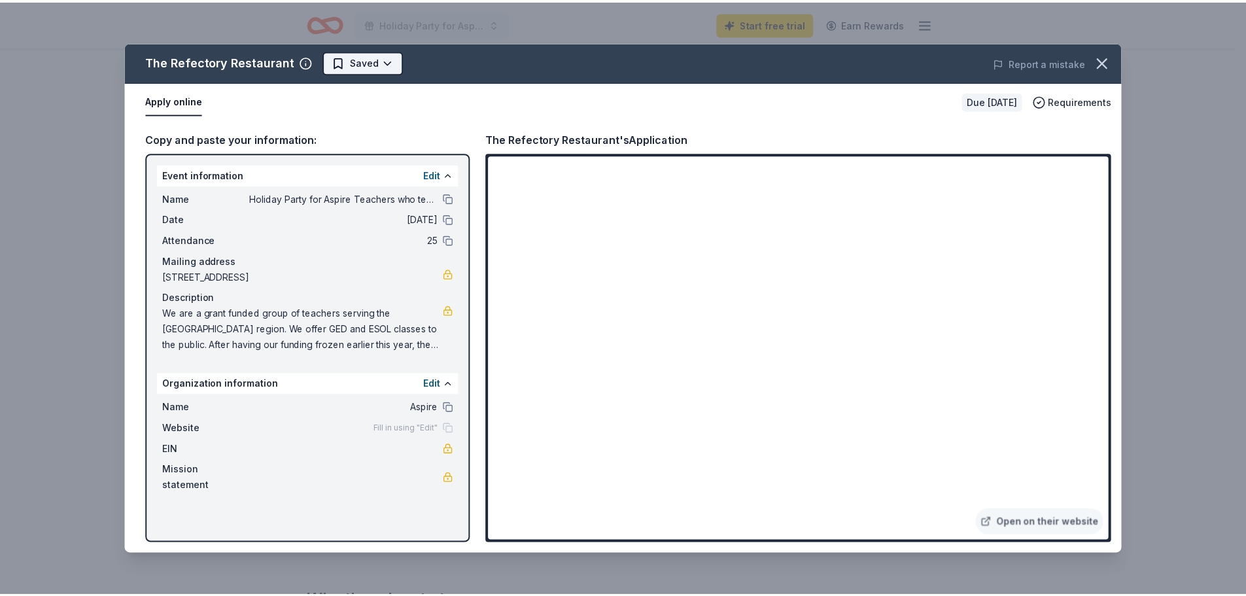
scroll to position [0, 0]
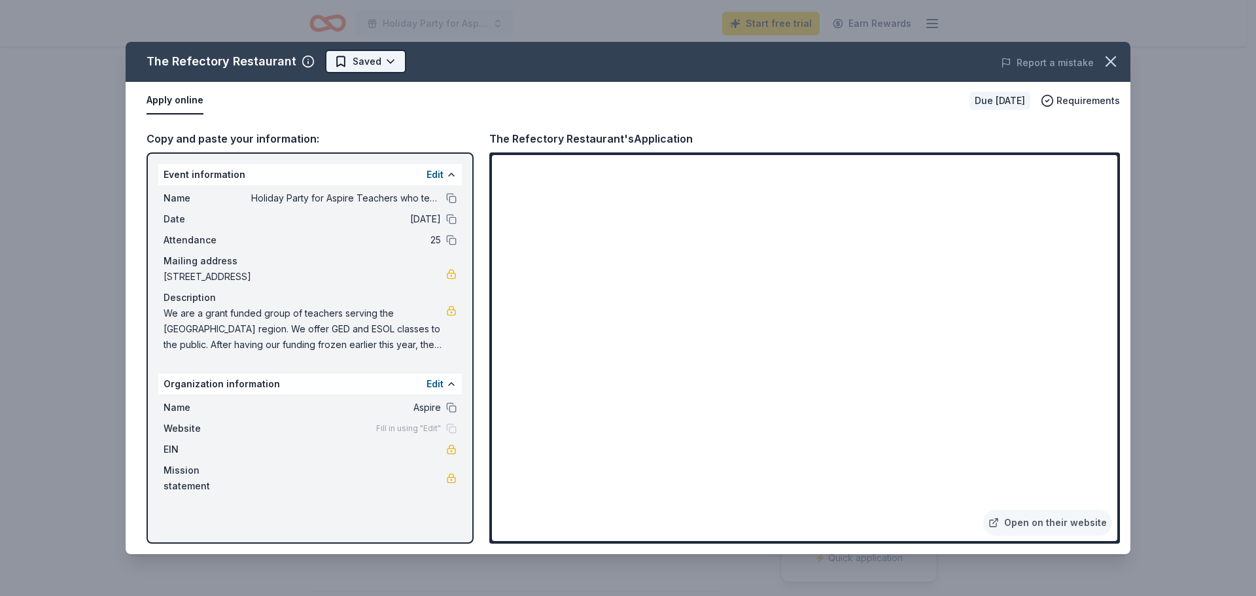
click at [378, 70] on html "Holiday Party for Aspire Teachers who teach GED and ESOL. We are a grant funded…" at bounding box center [628, 298] width 1256 height 596
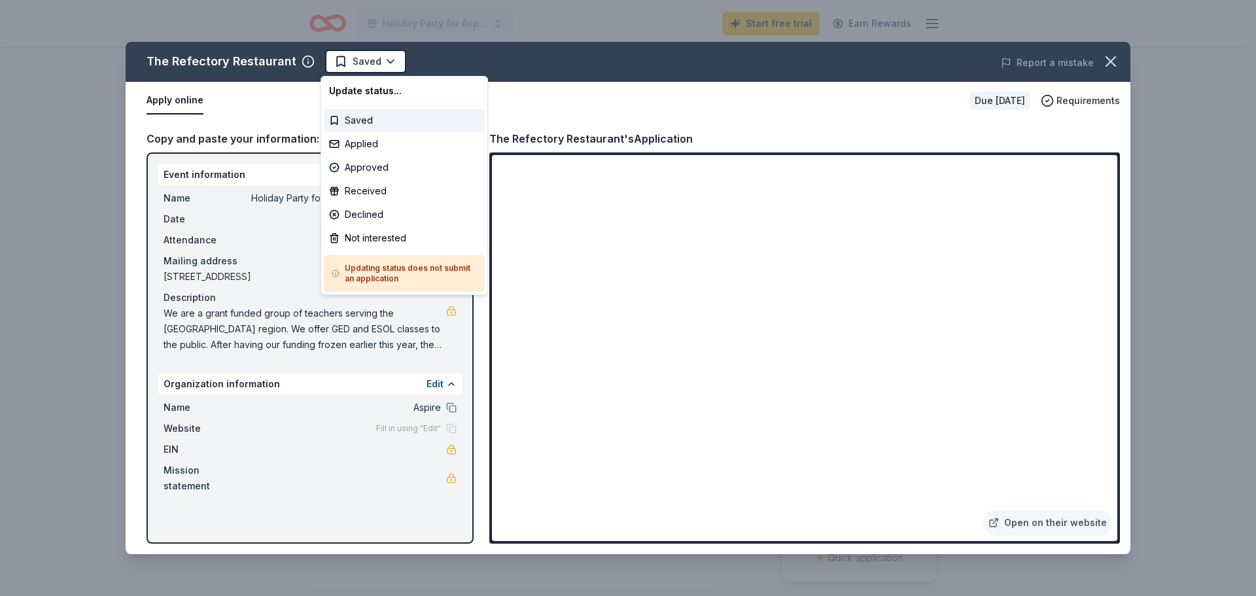
click at [547, 104] on html "Holiday Party for Aspire Teachers who teach GED and ESOL. We are a grant funded…" at bounding box center [628, 298] width 1256 height 596
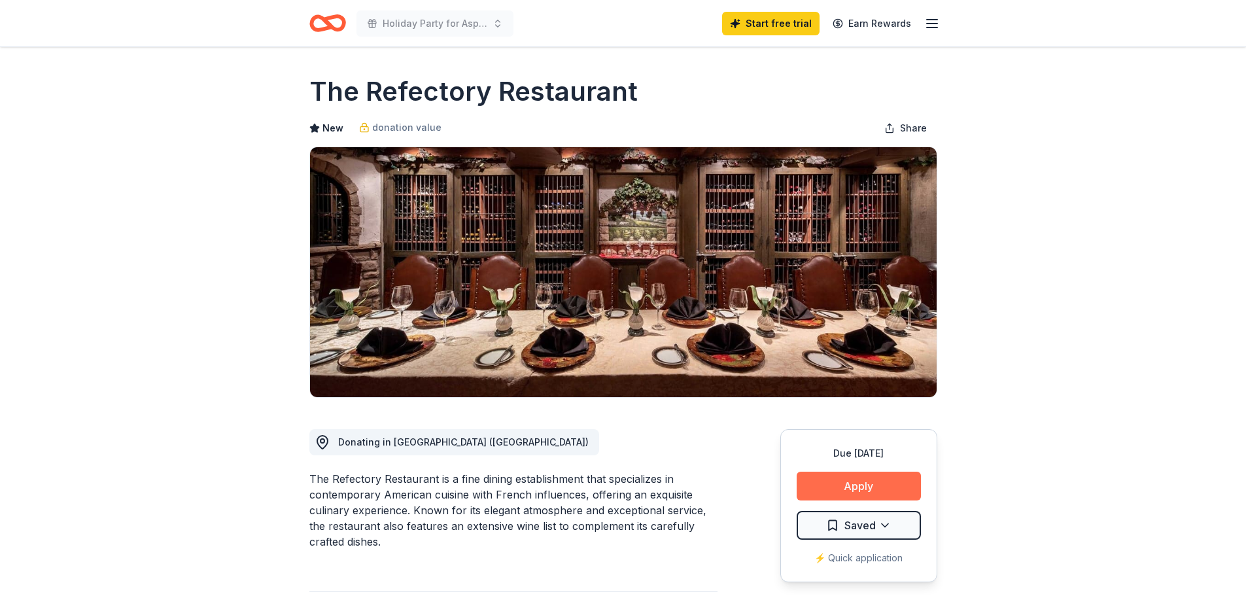
click at [845, 493] on button "Apply" at bounding box center [859, 486] width 124 height 29
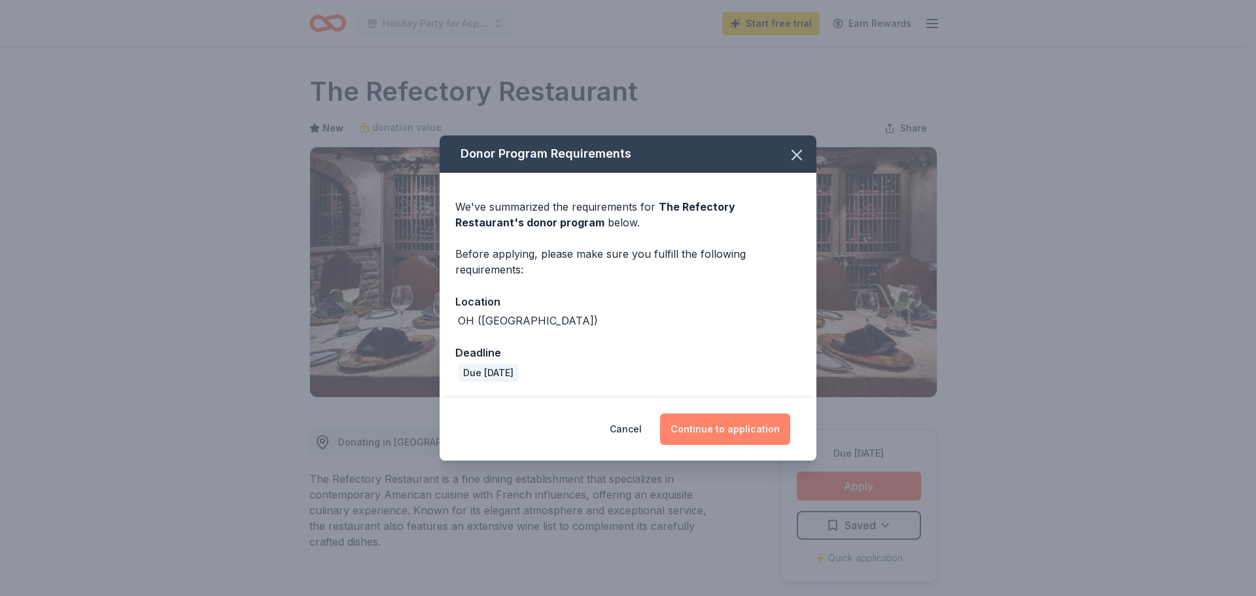
click at [762, 427] on button "Continue to application" at bounding box center [725, 429] width 130 height 31
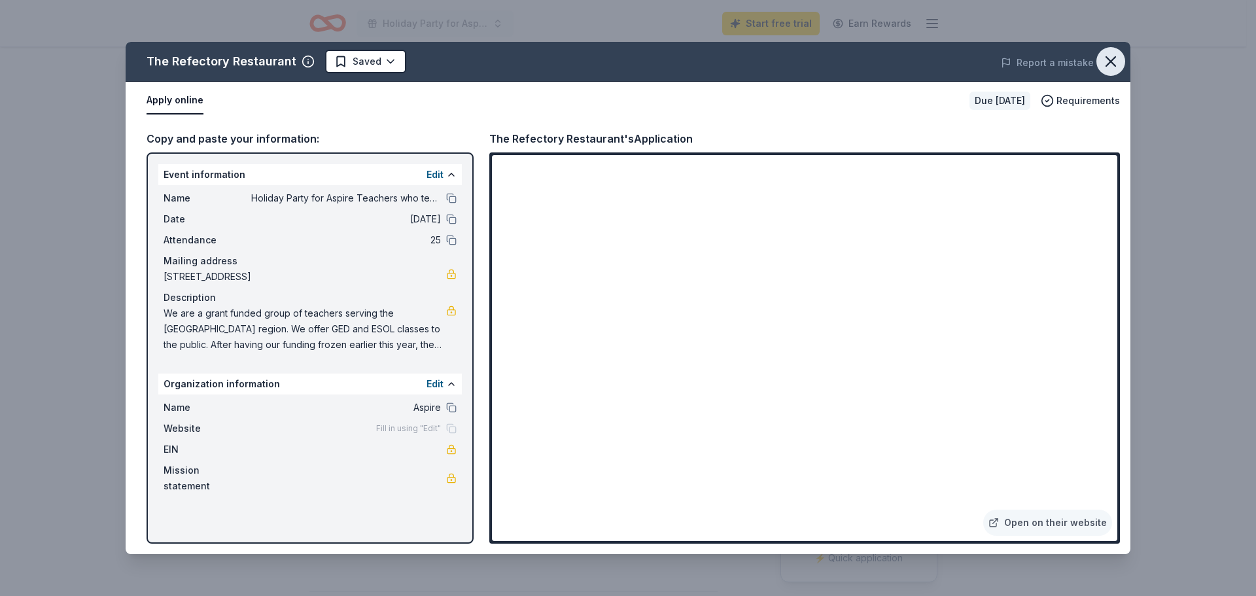
click at [1115, 53] on icon "button" at bounding box center [1111, 61] width 18 height 18
